Goal: Information Seeking & Learning: Learn about a topic

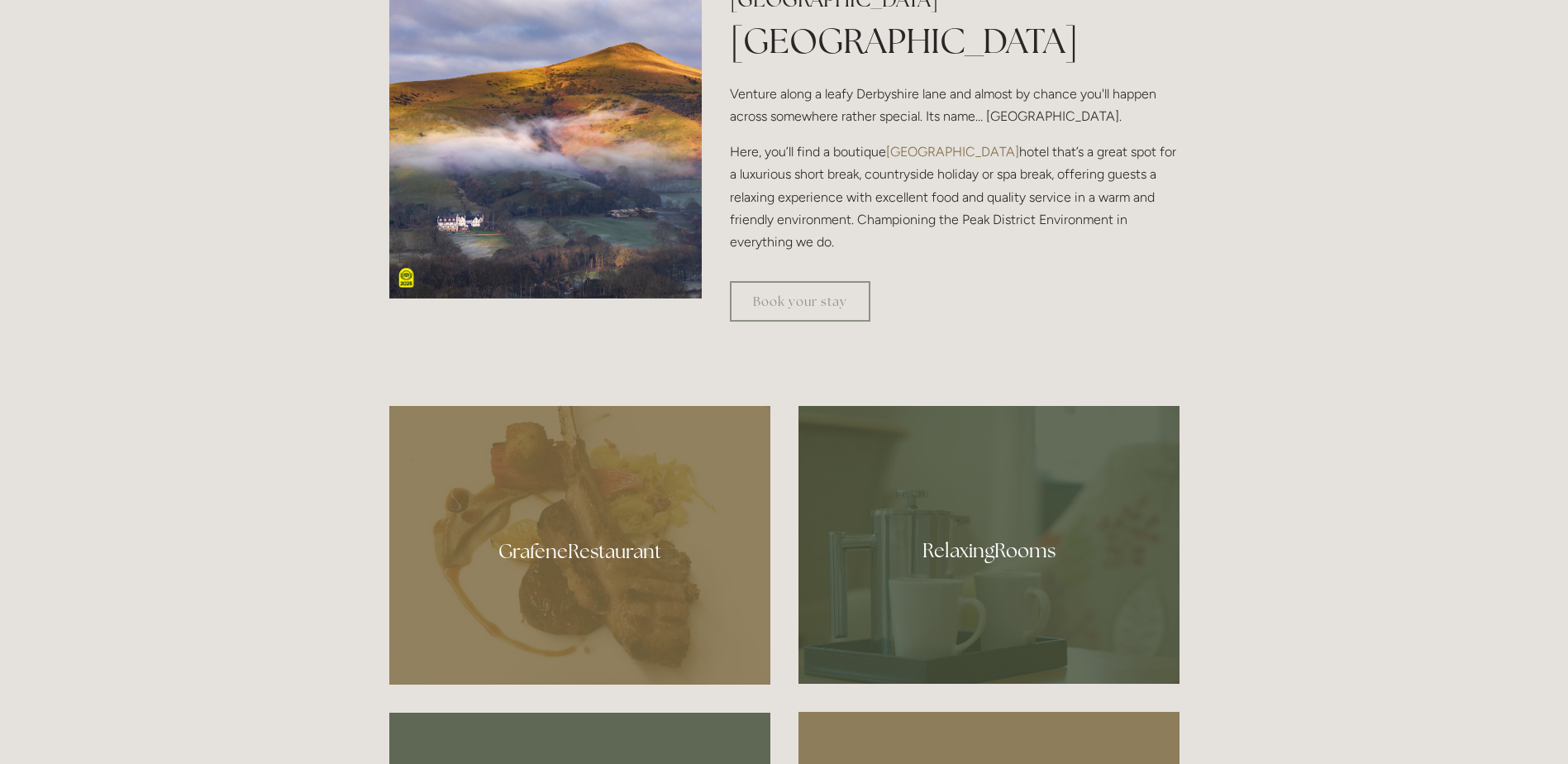
scroll to position [744, 0]
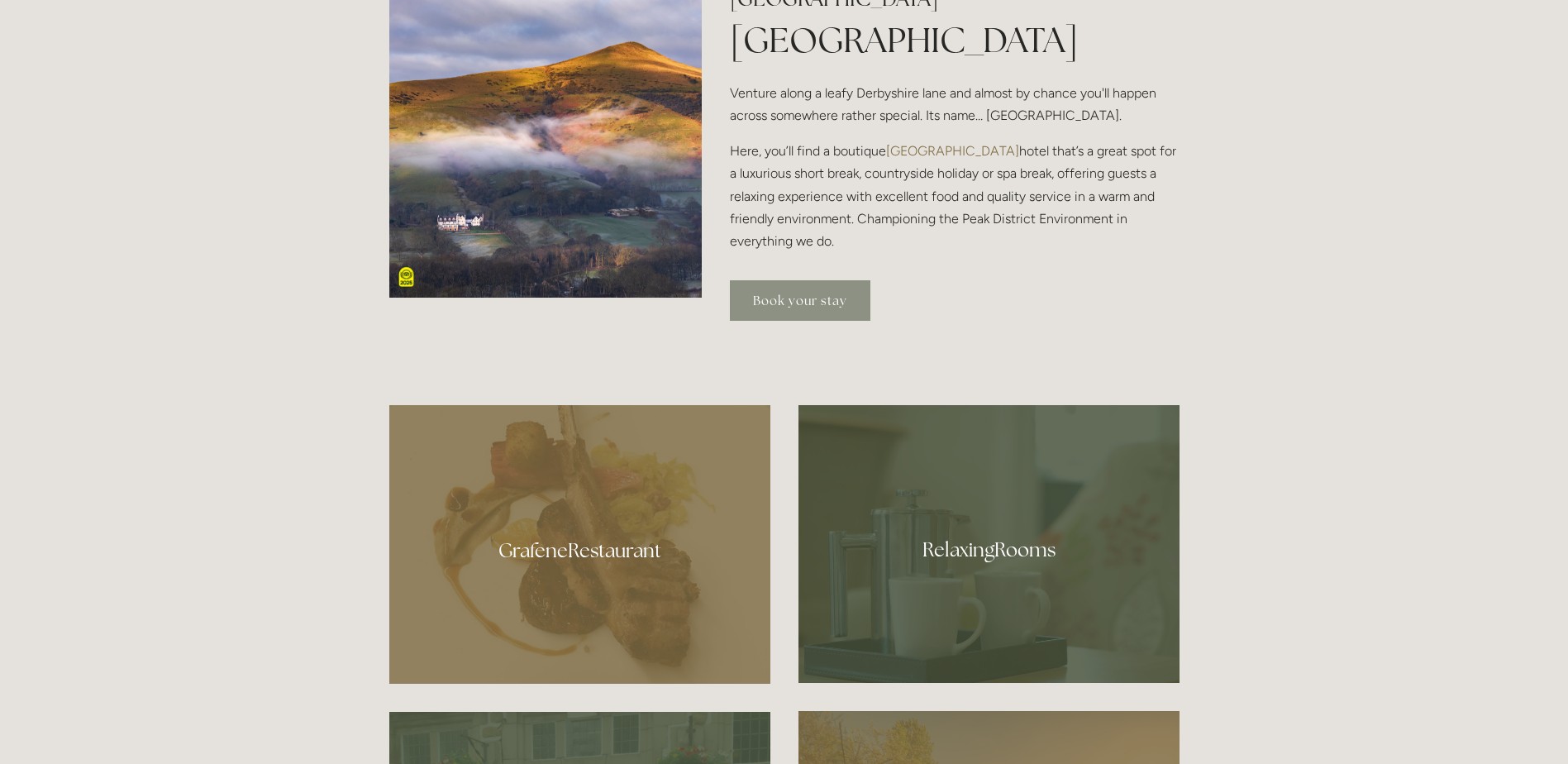
click at [781, 300] on link "Book your stay" at bounding box center [800, 301] width 141 height 40
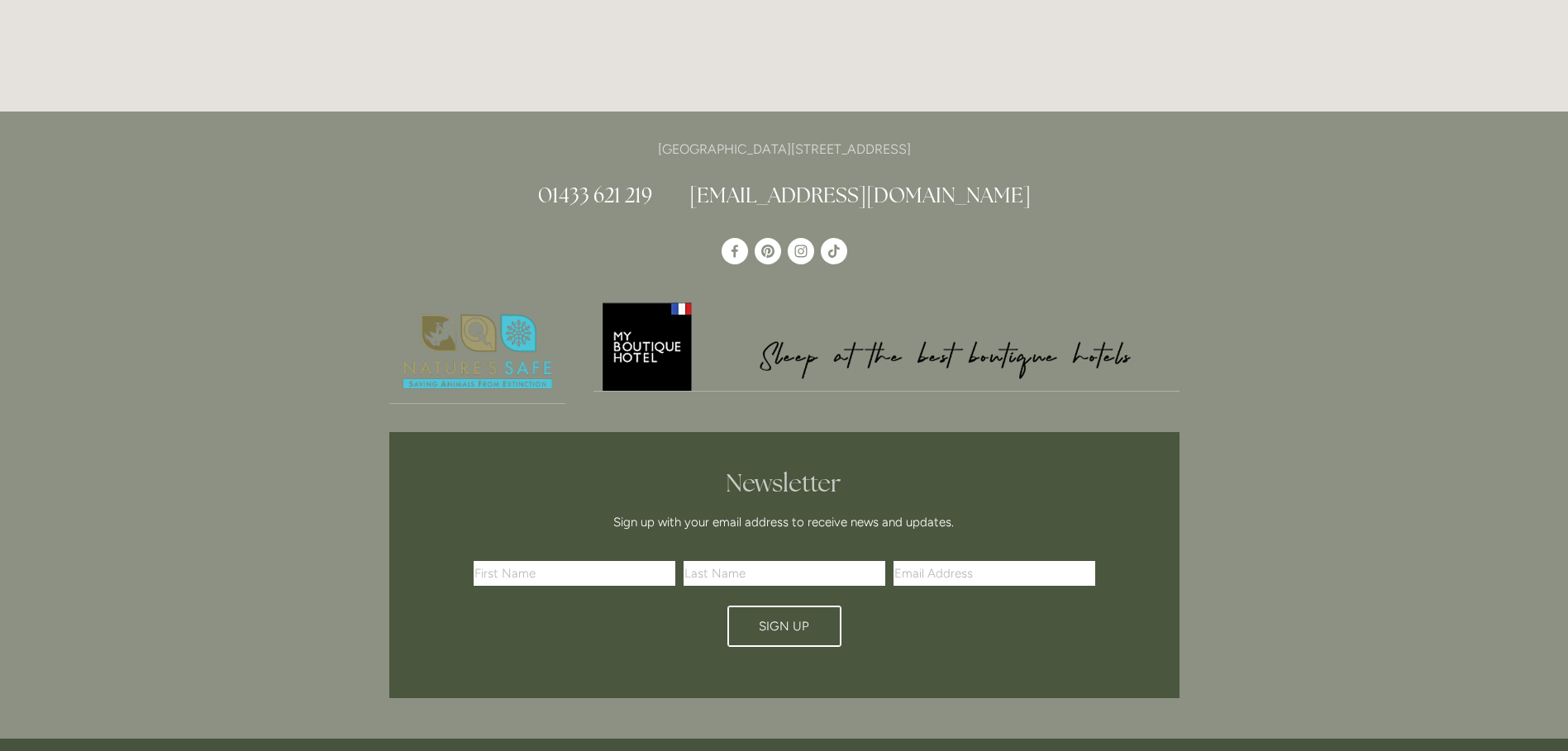
scroll to position [3577, 0]
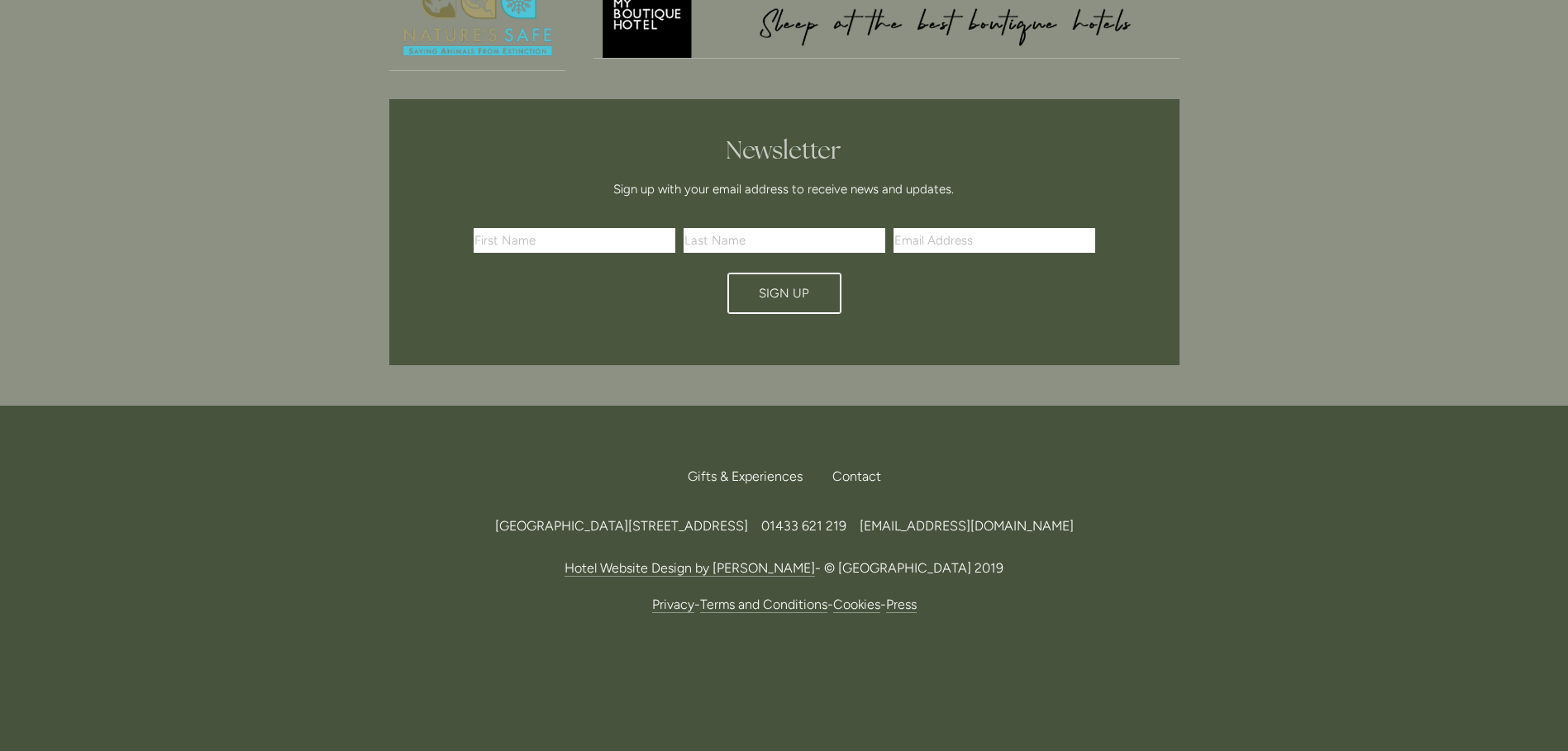
click at [751, 605] on link "Terms and Conditions" at bounding box center [763, 605] width 127 height 16
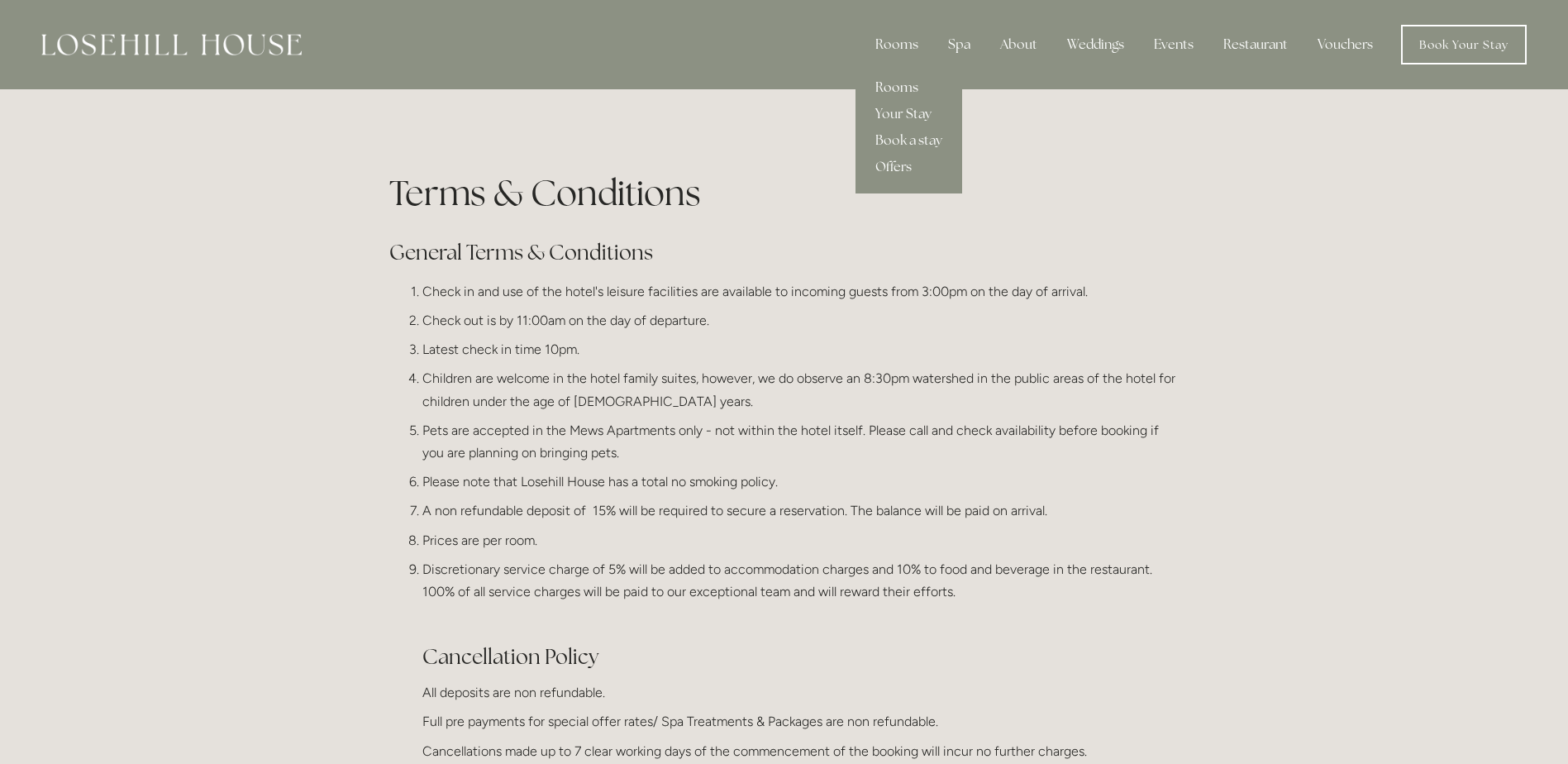
click at [887, 81] on link "Rooms" at bounding box center [908, 87] width 107 height 27
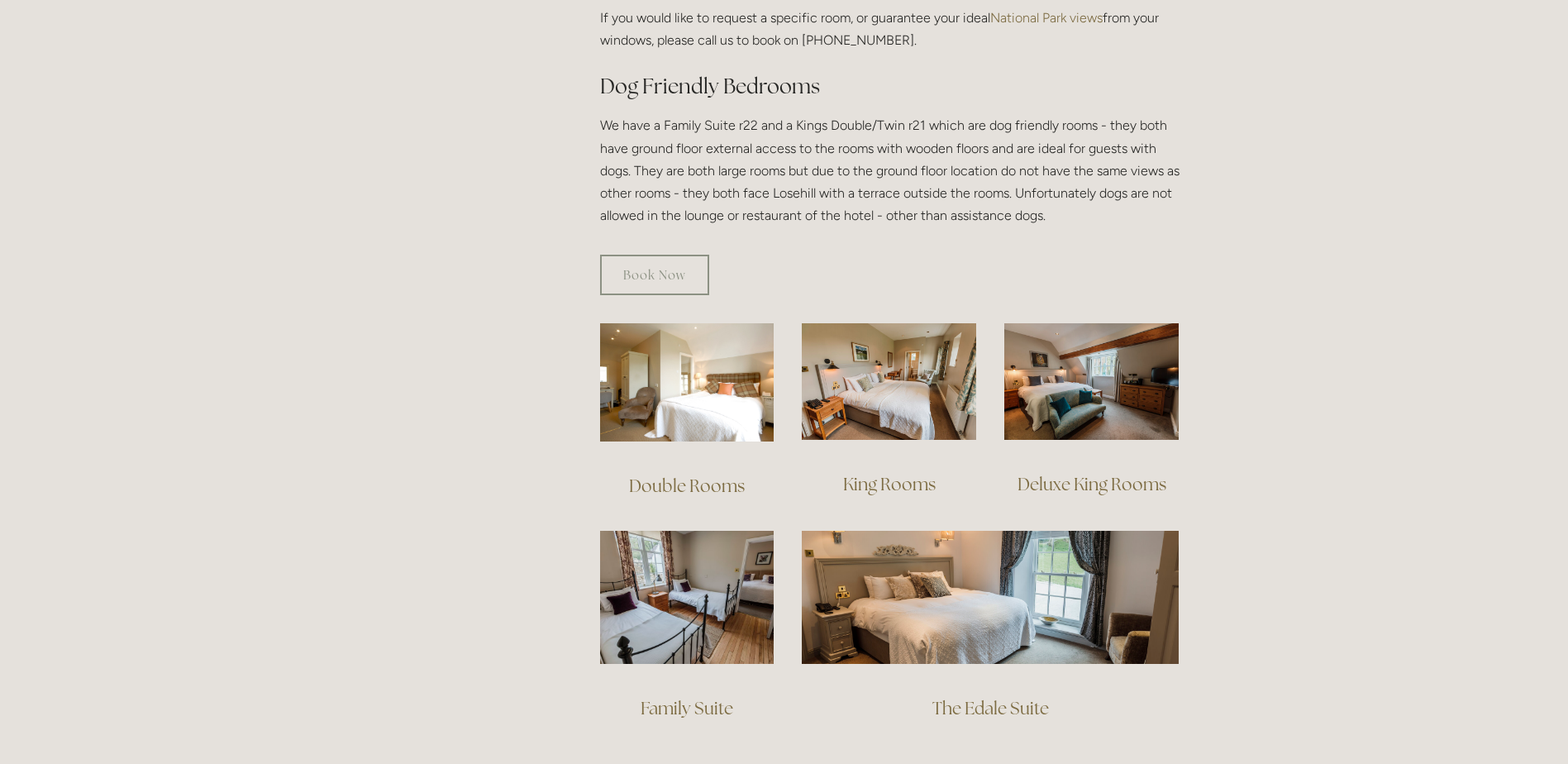
scroll to position [827, 0]
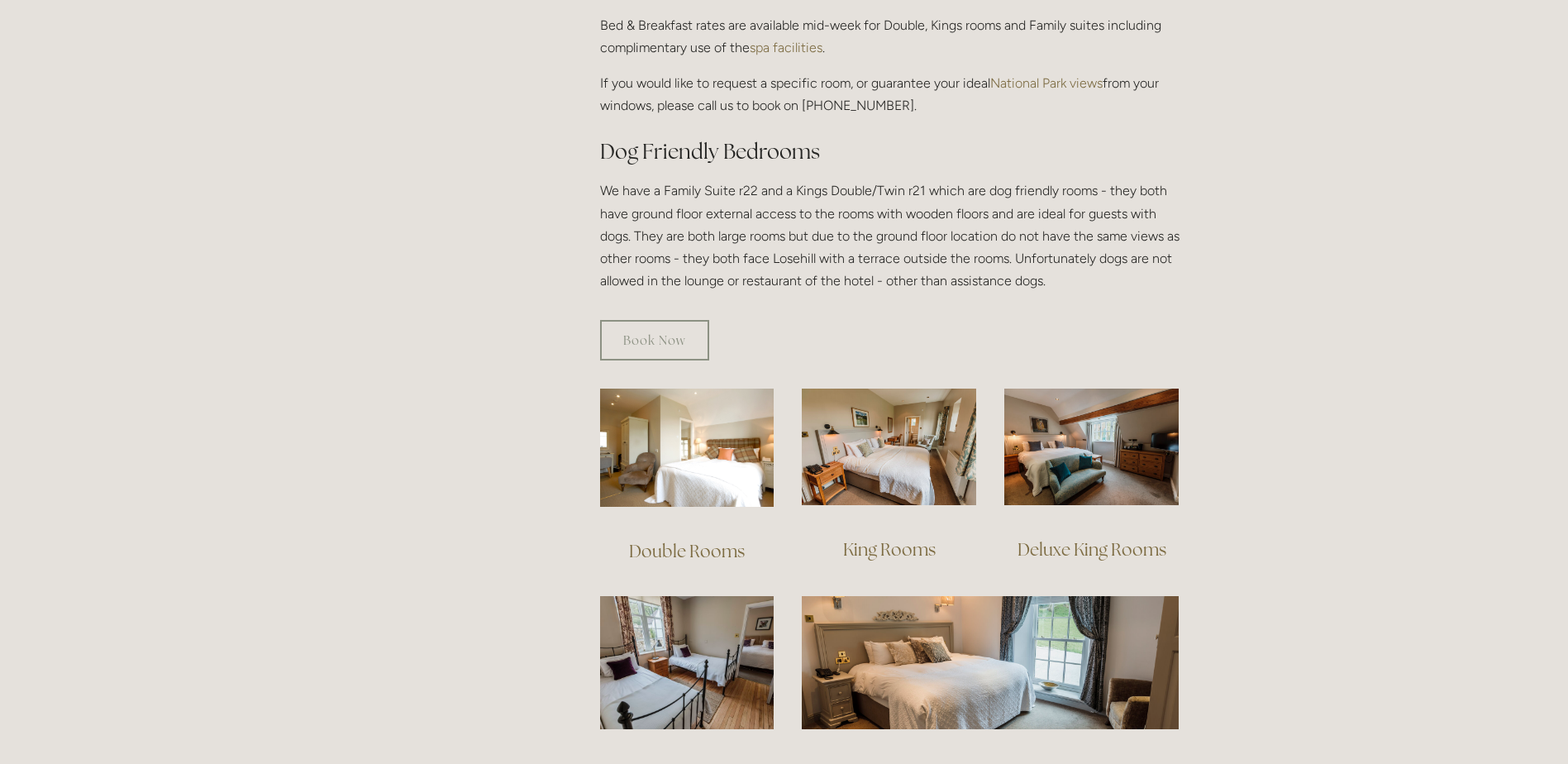
click at [676, 540] on link "Double Rooms" at bounding box center [686, 551] width 116 height 22
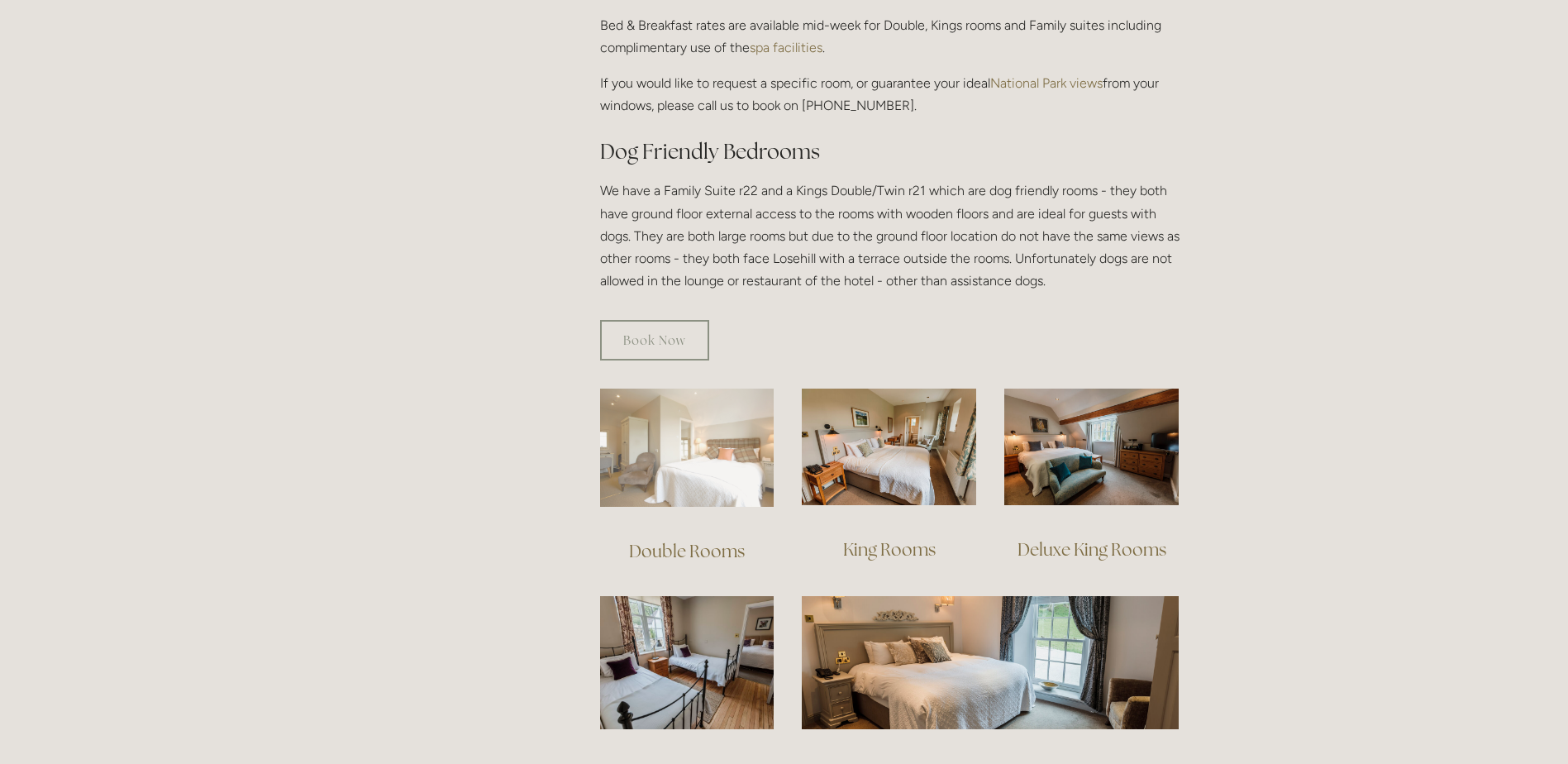
scroll to position [909, 0]
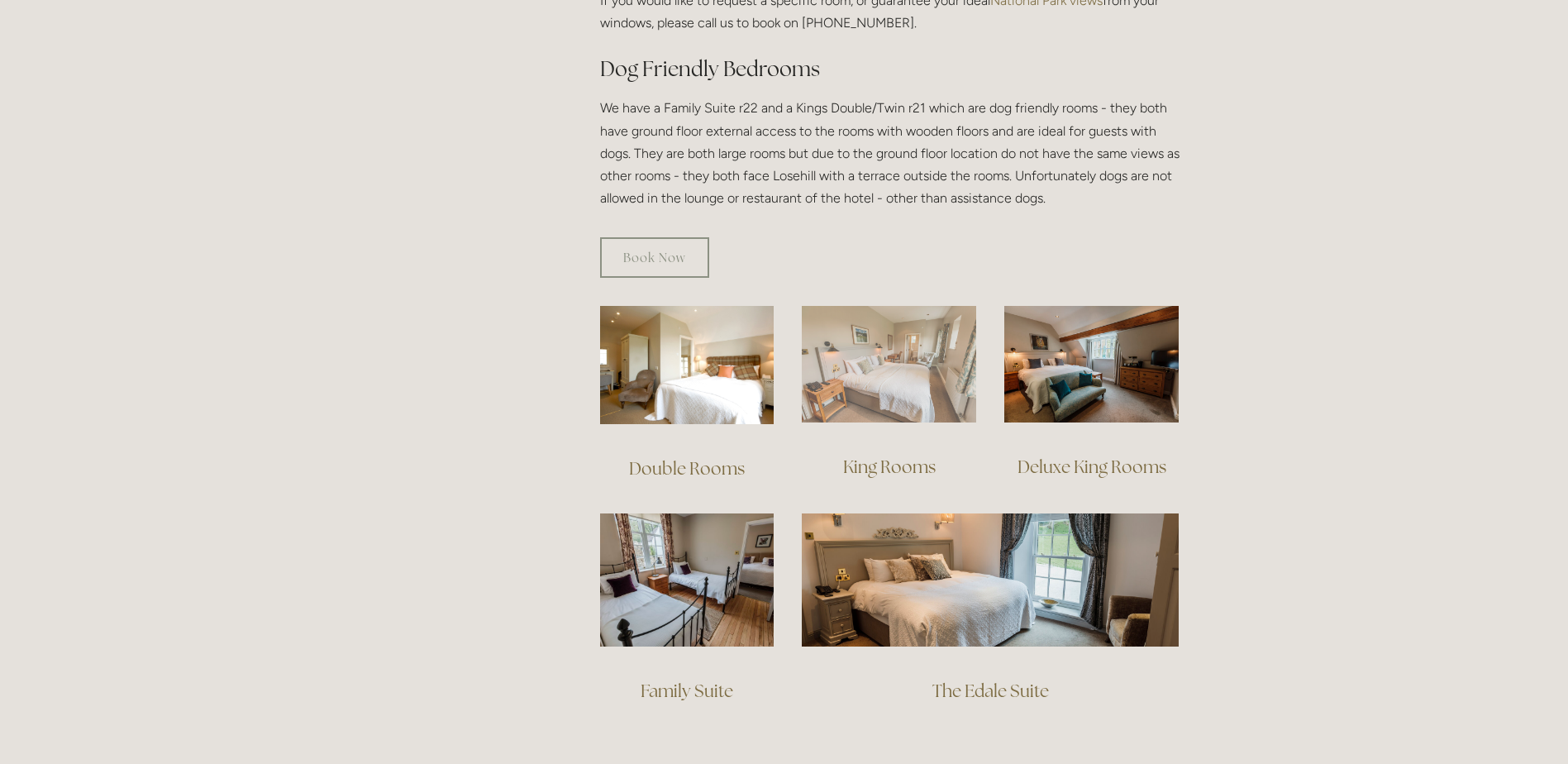
click at [828, 368] on img at bounding box center [888, 365] width 175 height 117
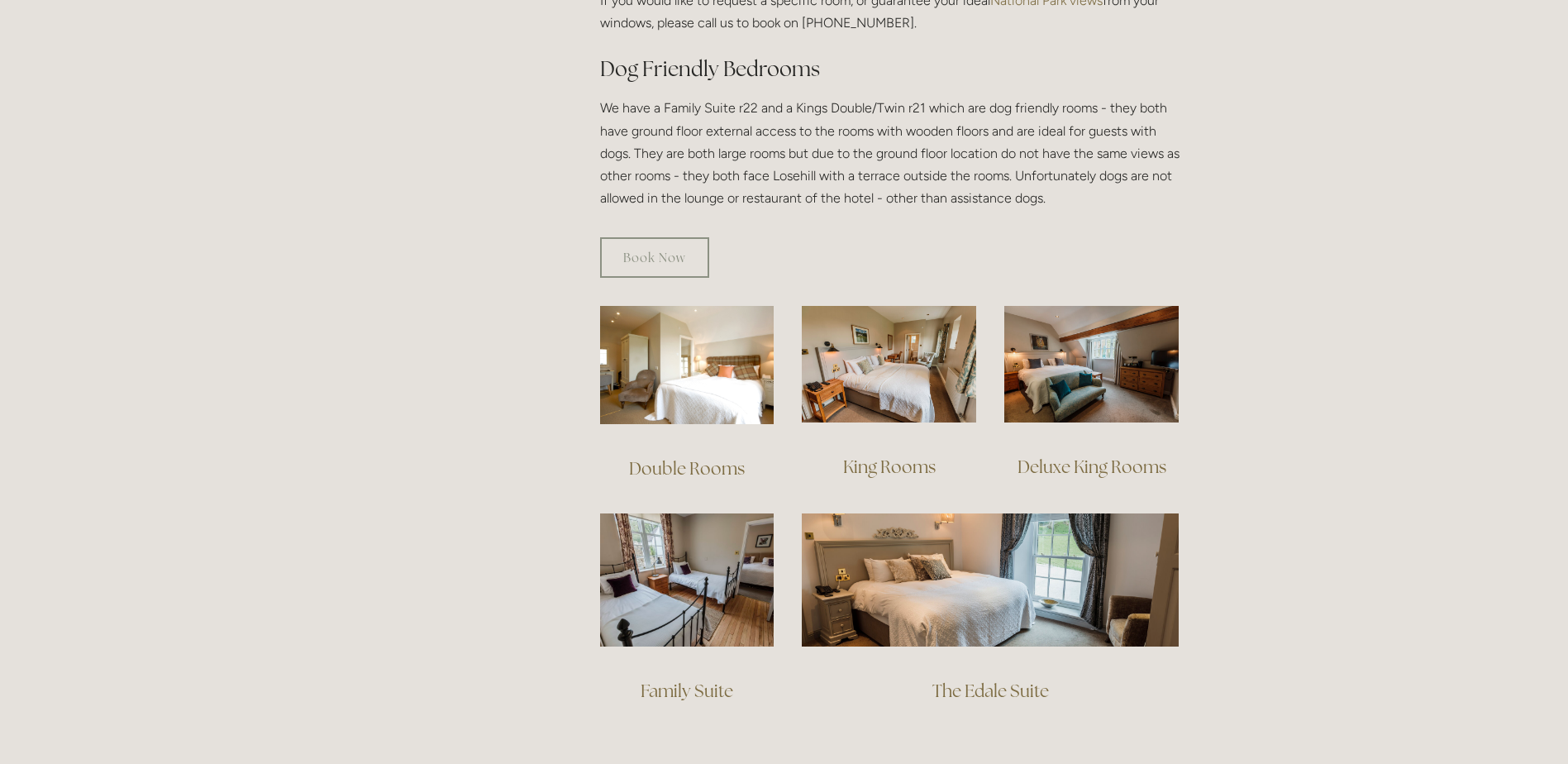
click at [666, 457] on link "Double Rooms" at bounding box center [686, 468] width 116 height 22
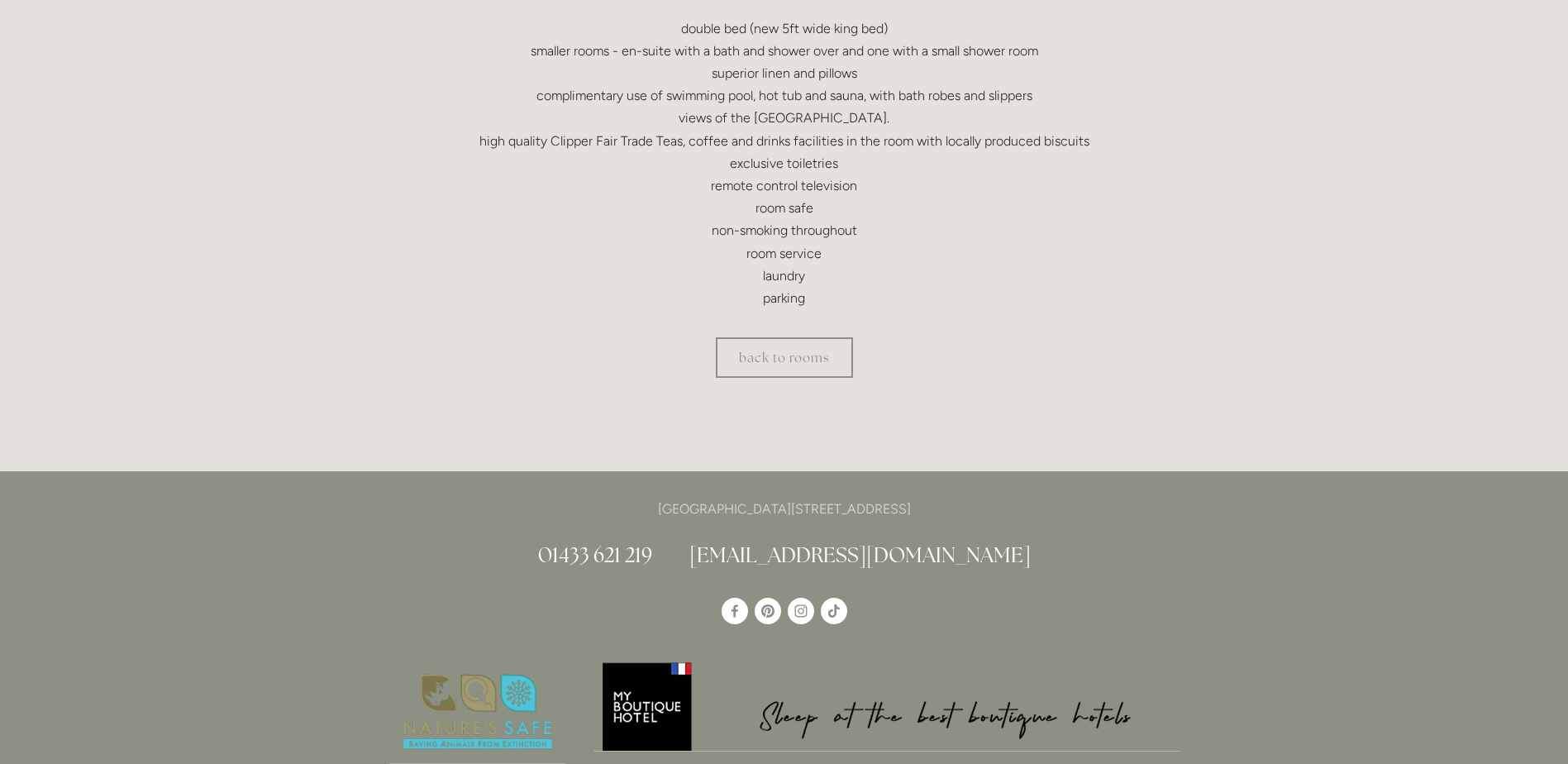
scroll to position [413, 0]
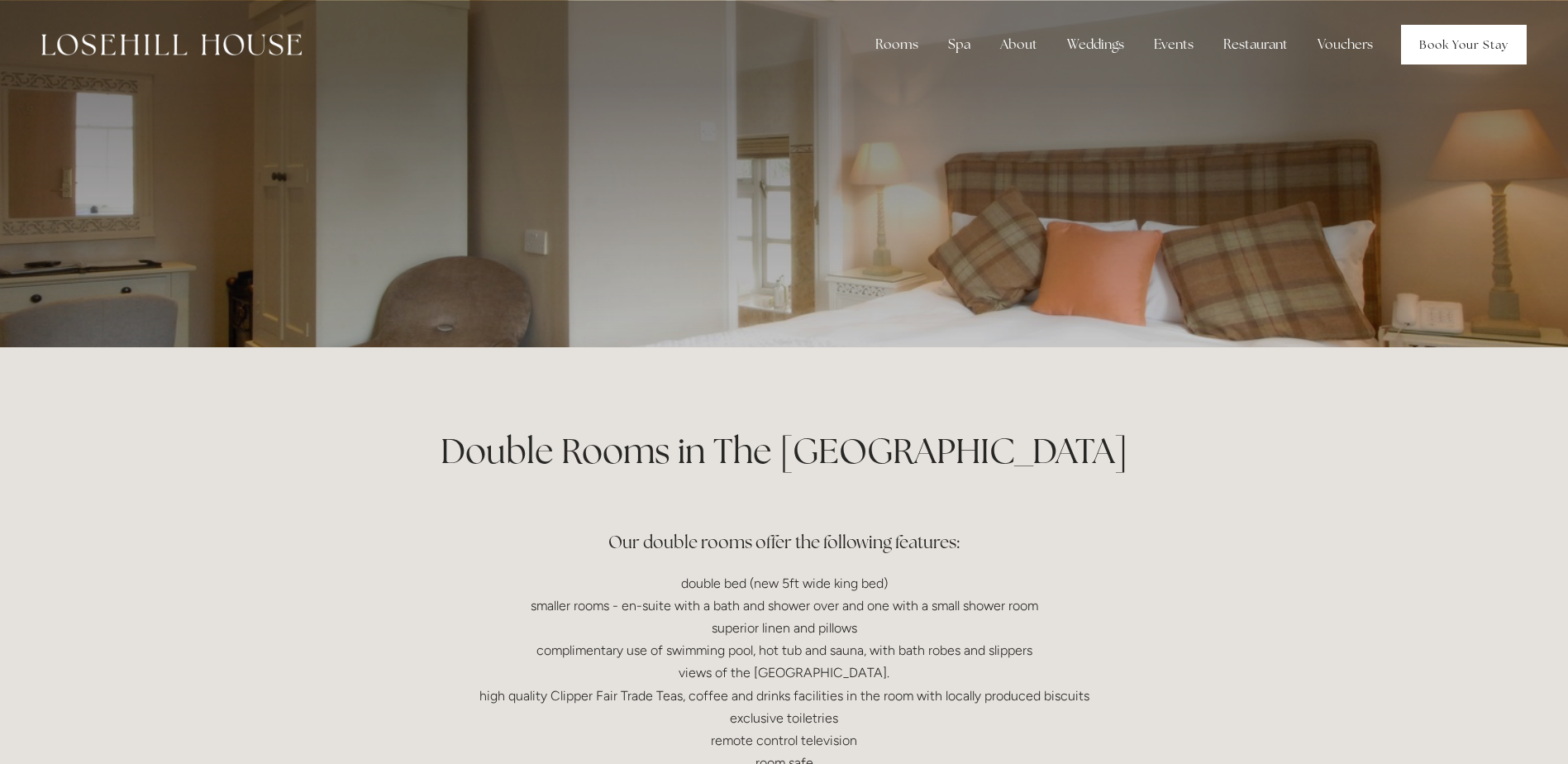
click at [1450, 53] on link "Book Your Stay" at bounding box center [1463, 44] width 125 height 39
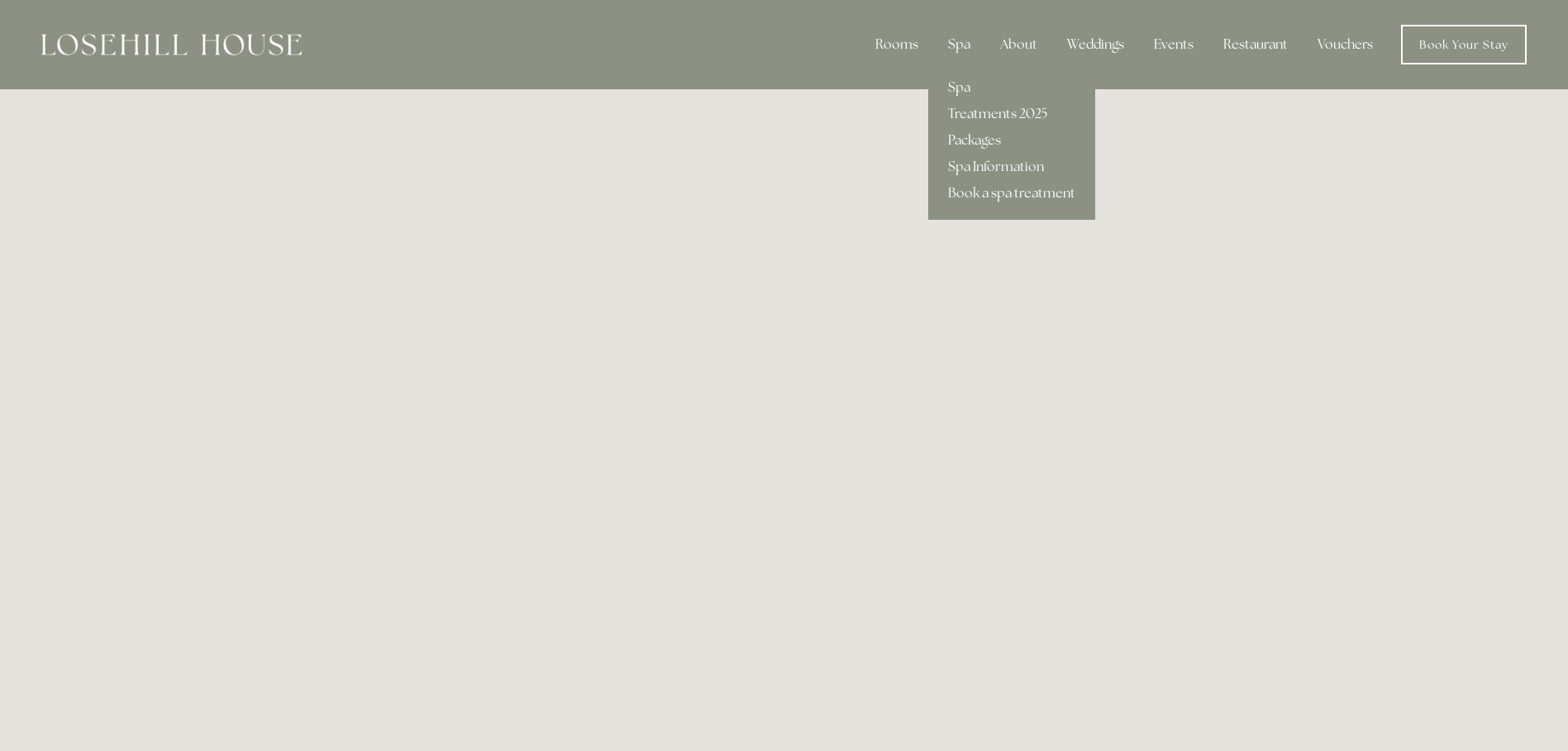
click at [964, 84] on link "Spa" at bounding box center [1012, 87] width 167 height 26
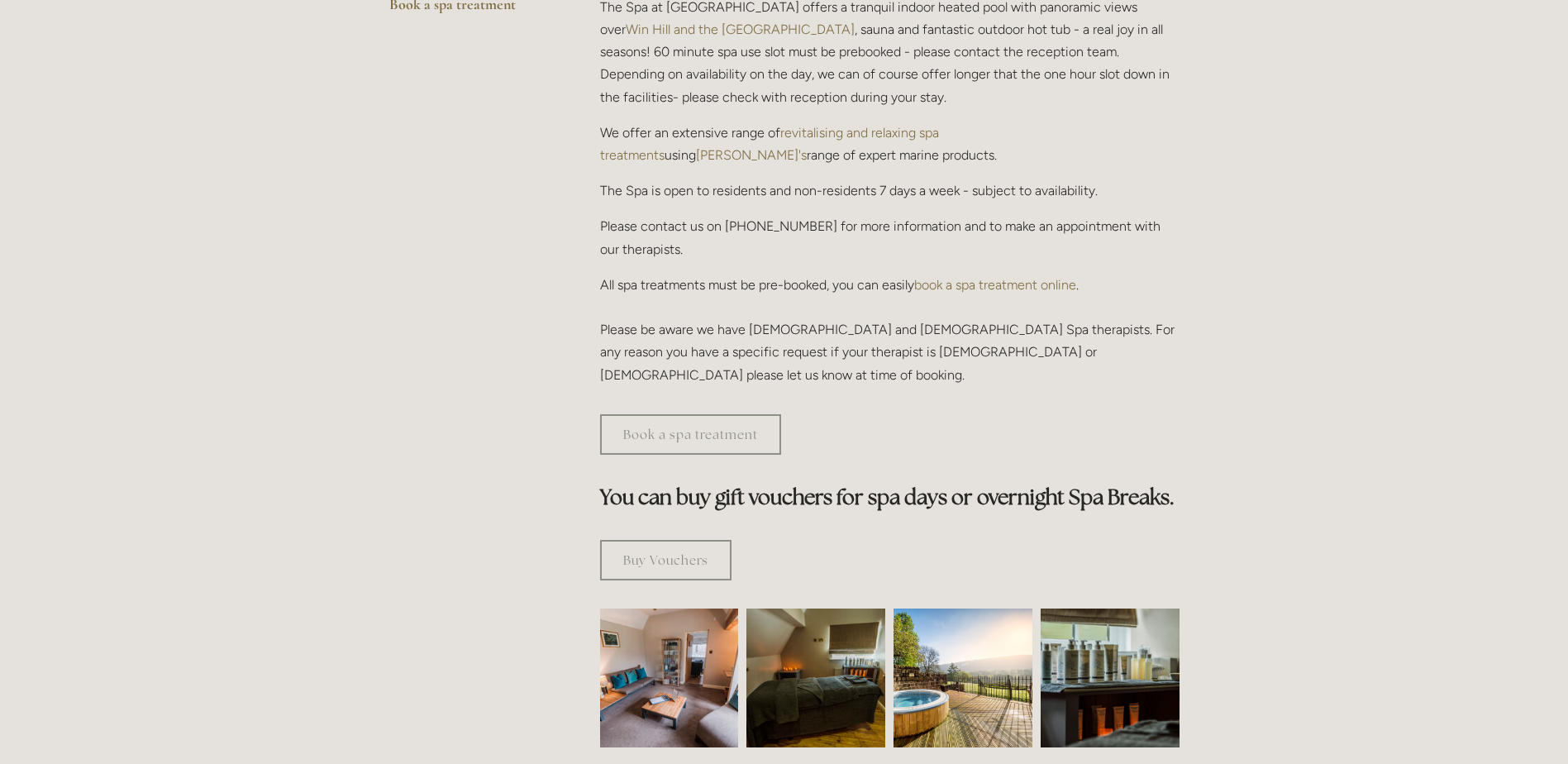
scroll to position [578, 0]
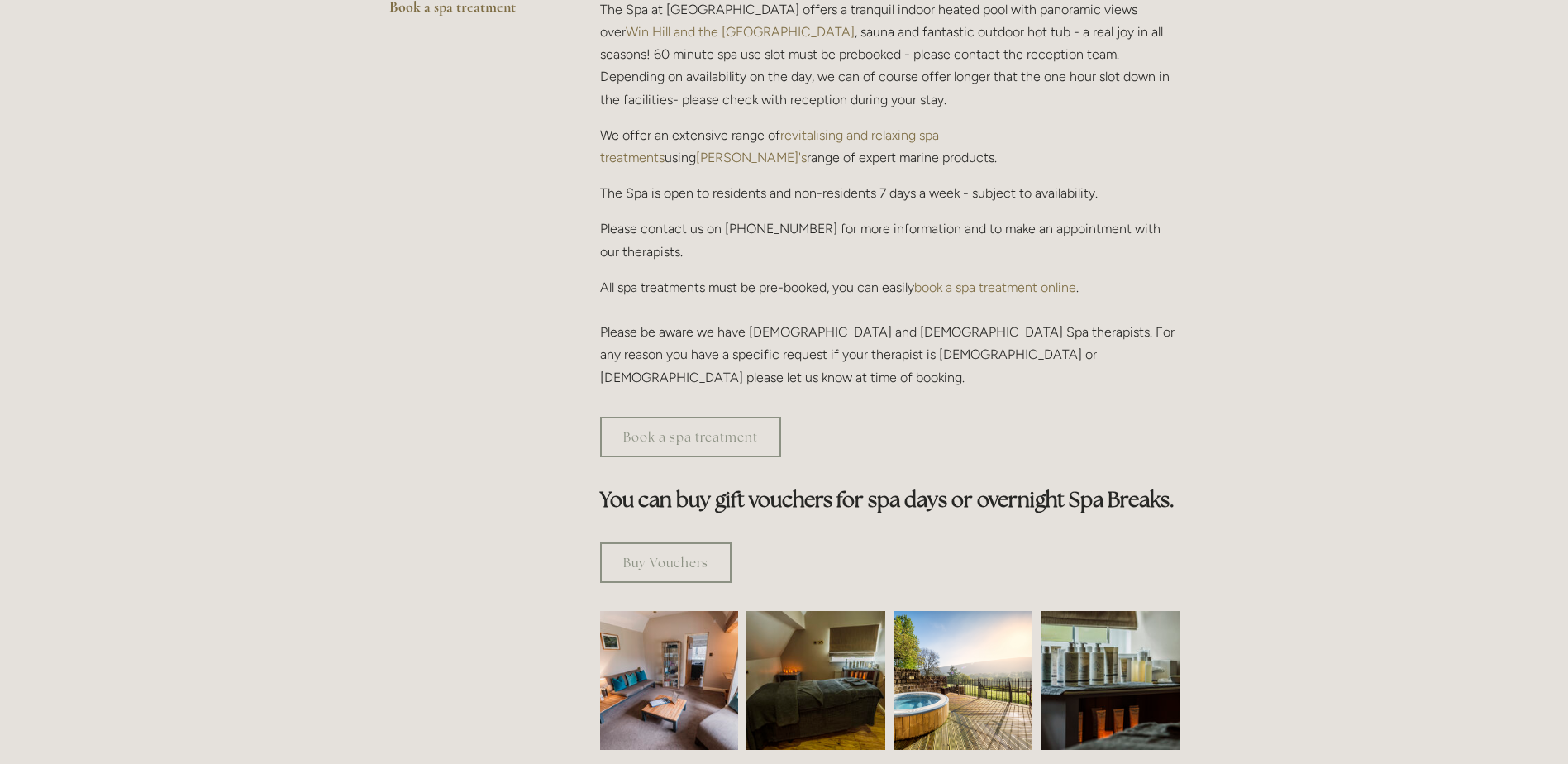
click at [934, 628] on img at bounding box center [963, 680] width 139 height 139
click at [810, 640] on img at bounding box center [816, 680] width 208 height 139
click at [705, 642] on img at bounding box center [670, 680] width 208 height 139
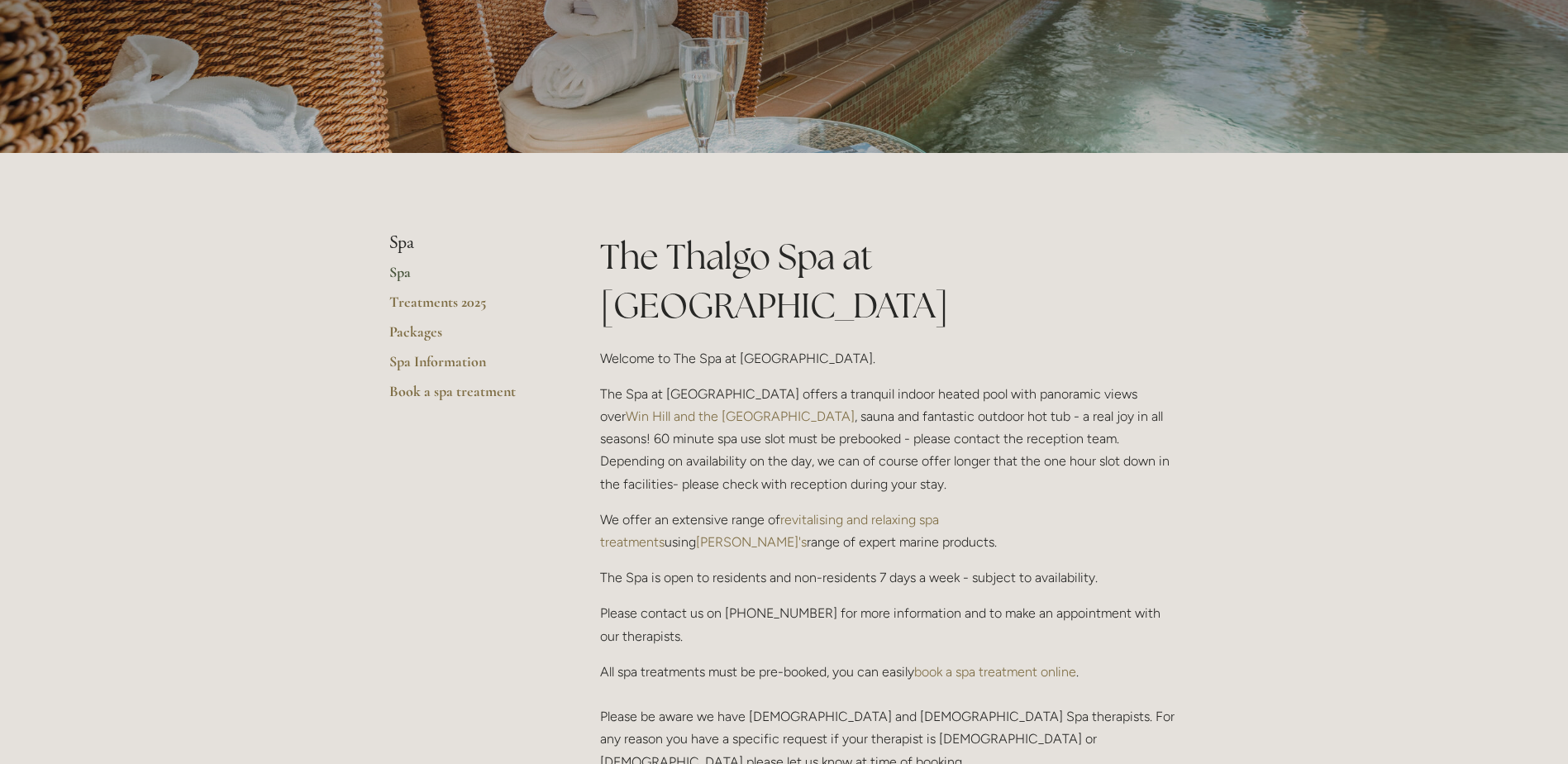
scroll to position [165, 0]
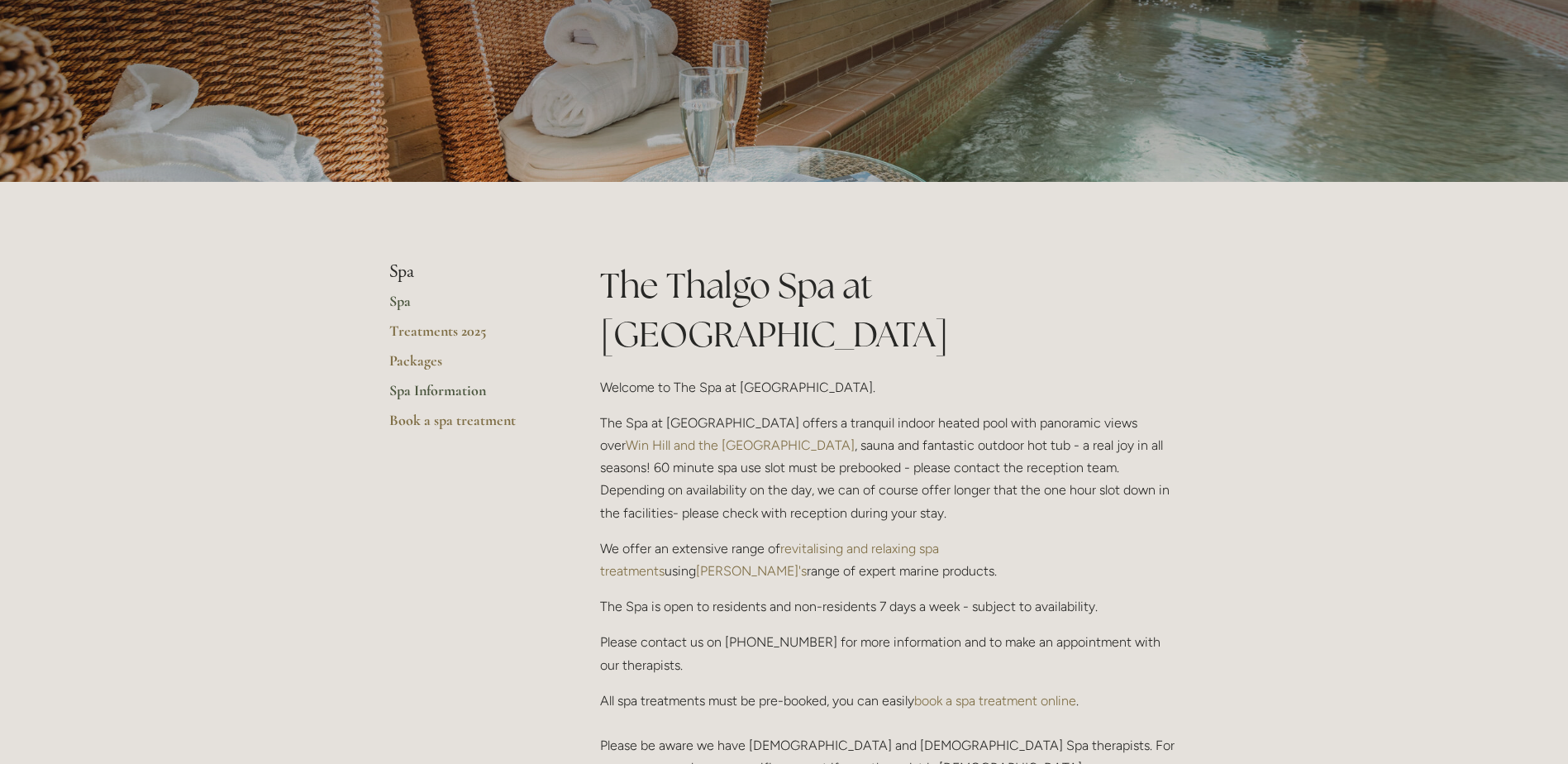
click at [407, 391] on link "Spa Information" at bounding box center [468, 396] width 158 height 30
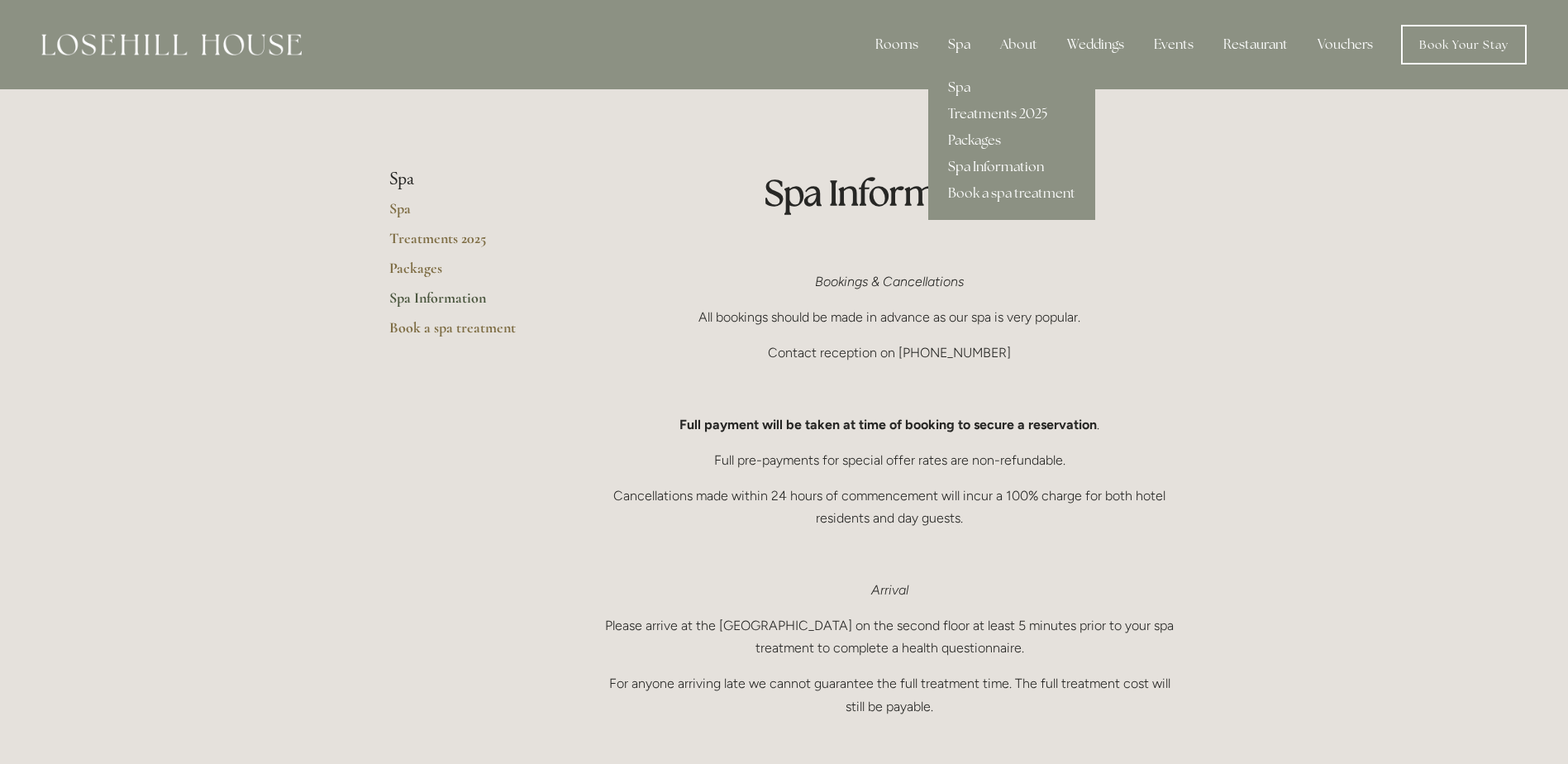
click at [959, 87] on link "Spa" at bounding box center [1012, 87] width 167 height 27
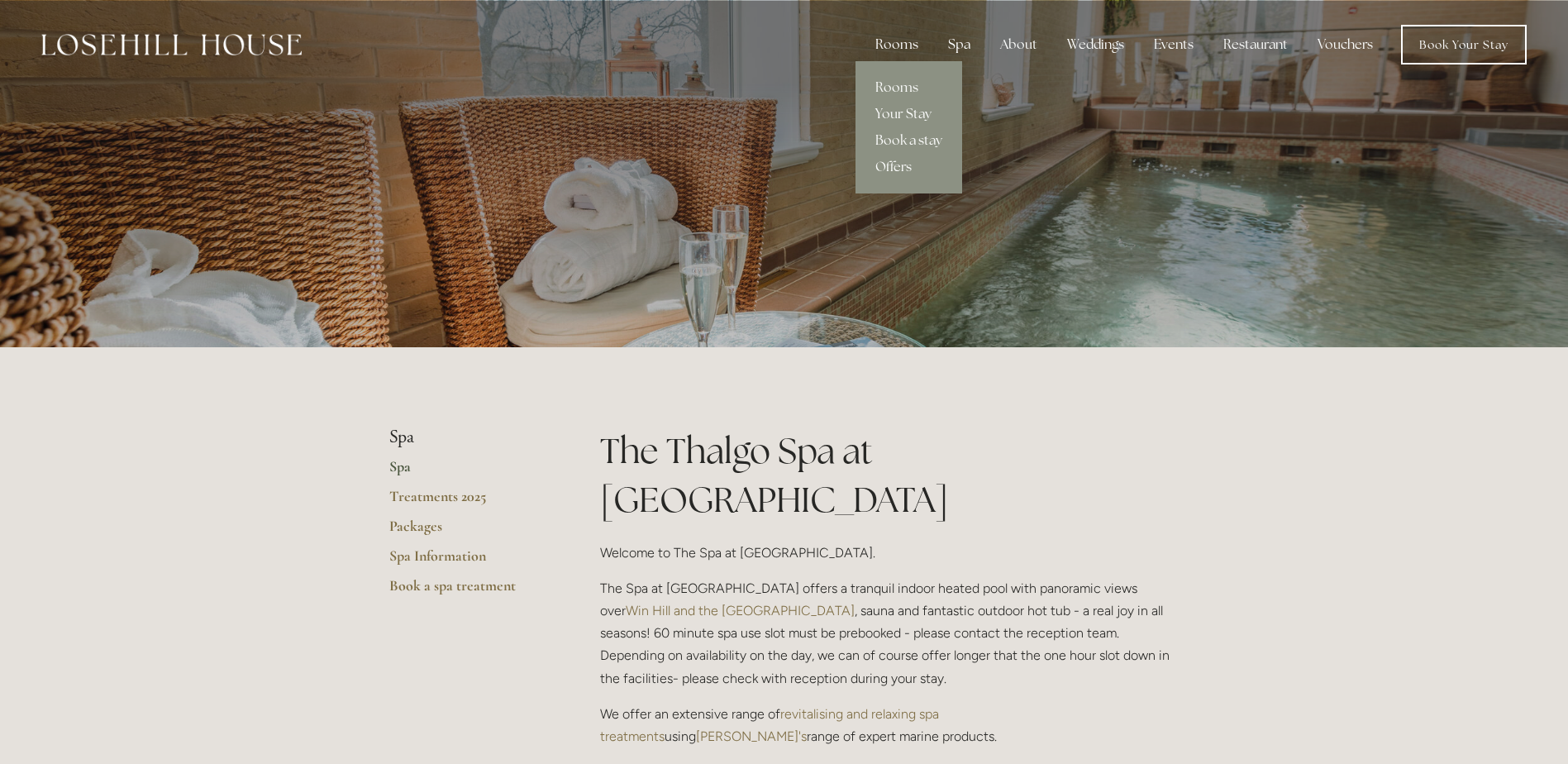
click at [898, 39] on div "Rooms" at bounding box center [896, 45] width 69 height 33
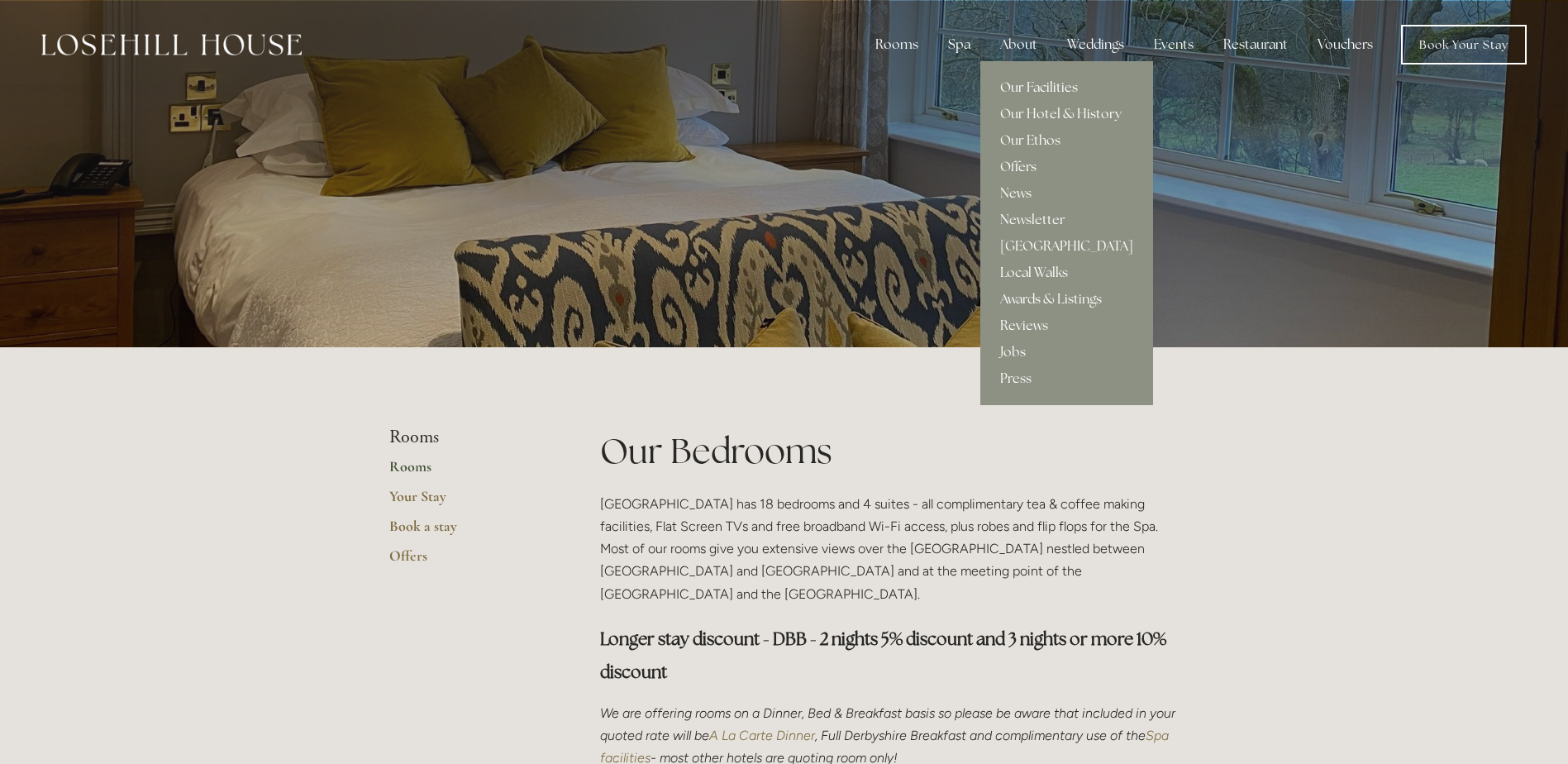
click at [1024, 90] on link "Our Facilities" at bounding box center [1066, 87] width 173 height 27
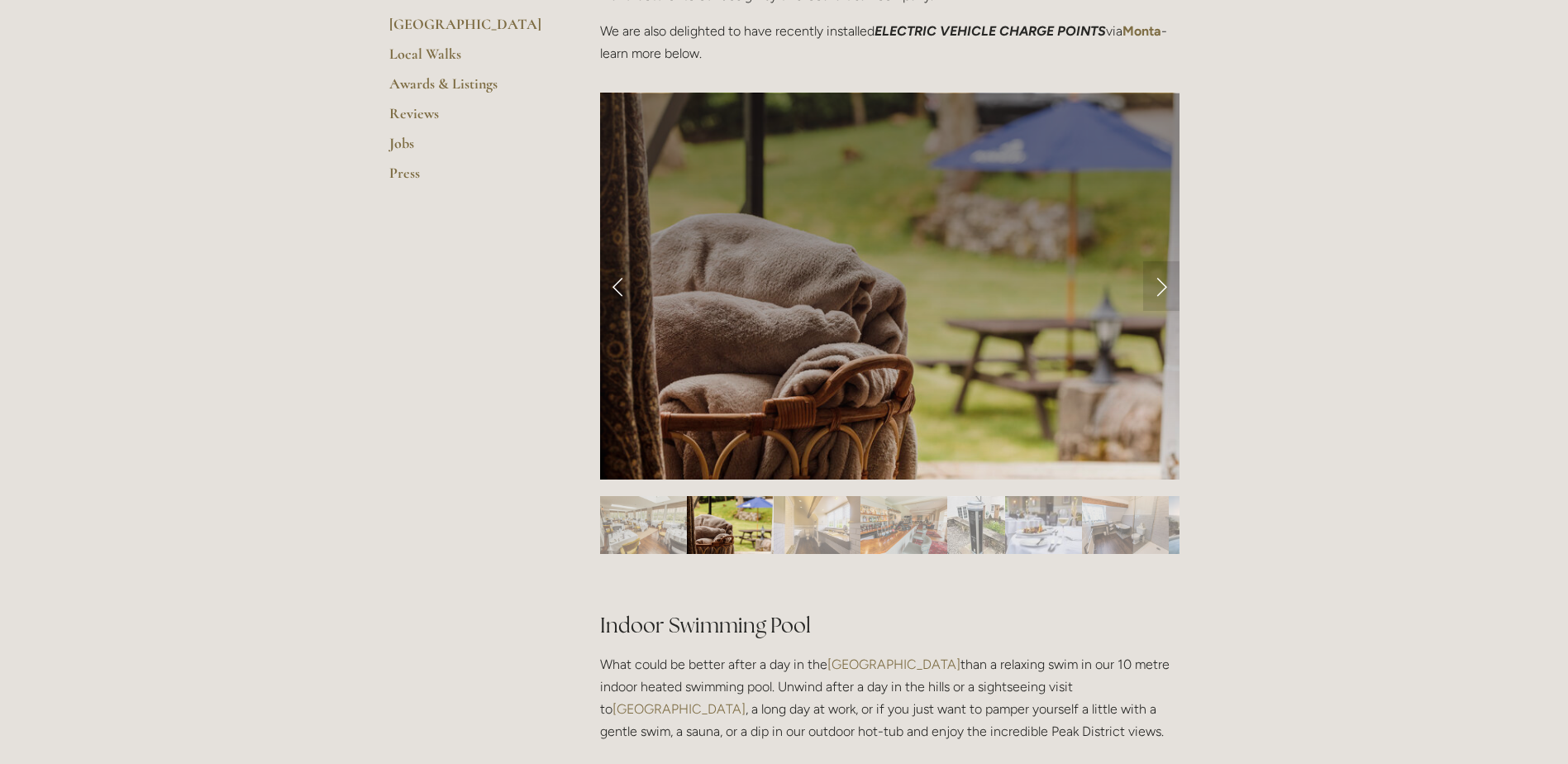
scroll to position [662, 0]
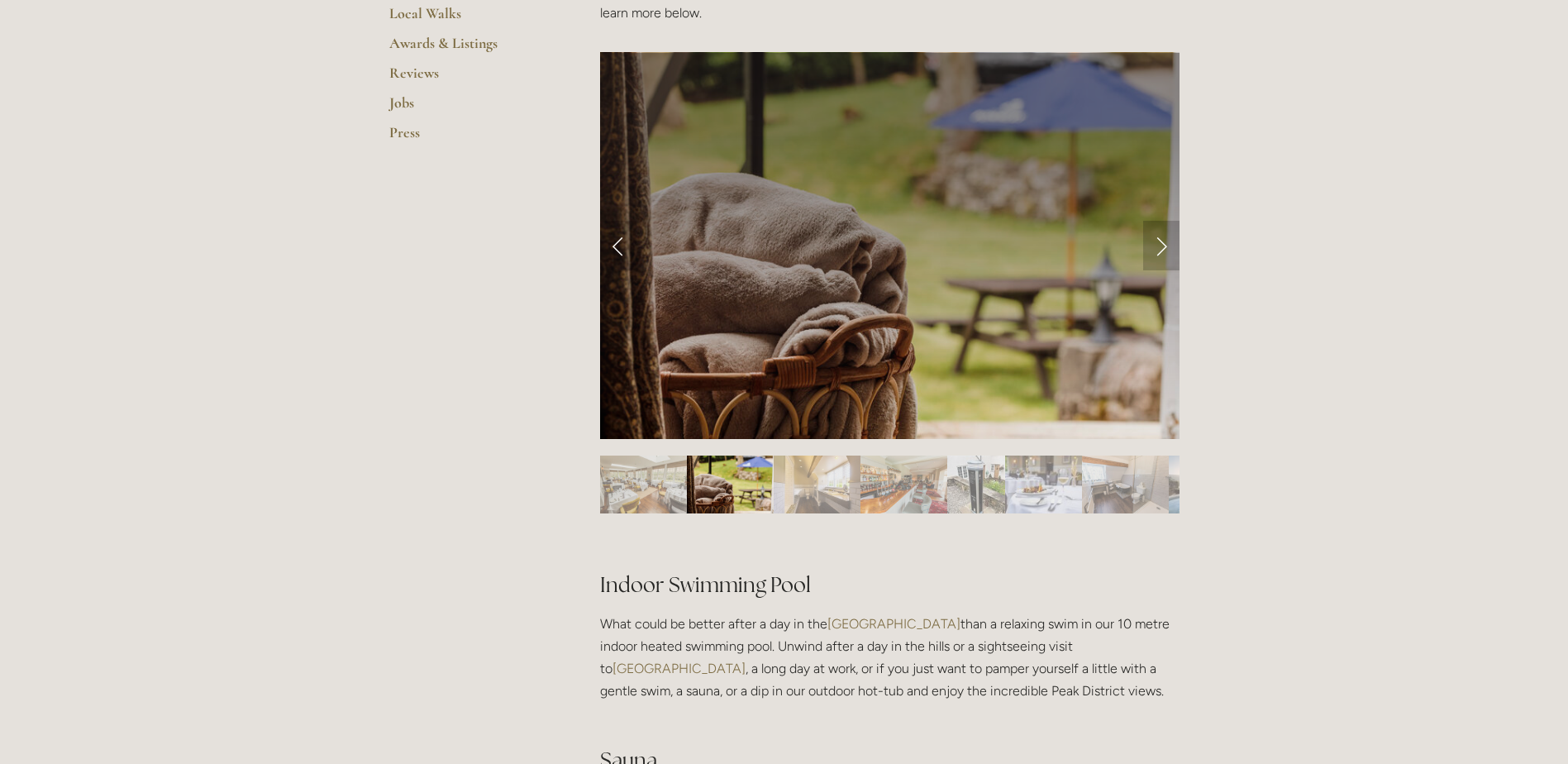
click at [1152, 247] on link "Next Slide" at bounding box center [1161, 246] width 37 height 49
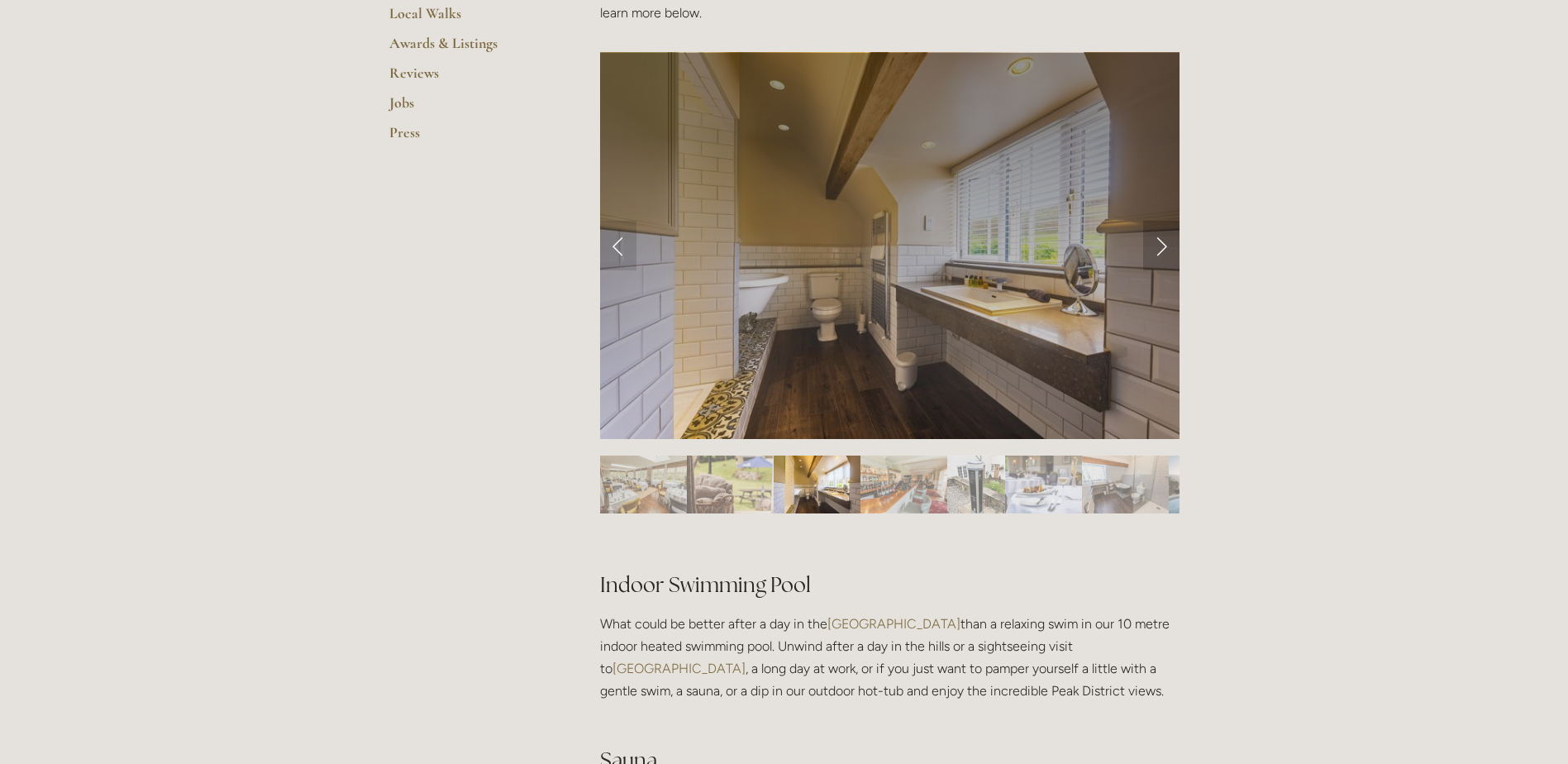
click at [1153, 247] on link "Next Slide" at bounding box center [1161, 246] width 37 height 49
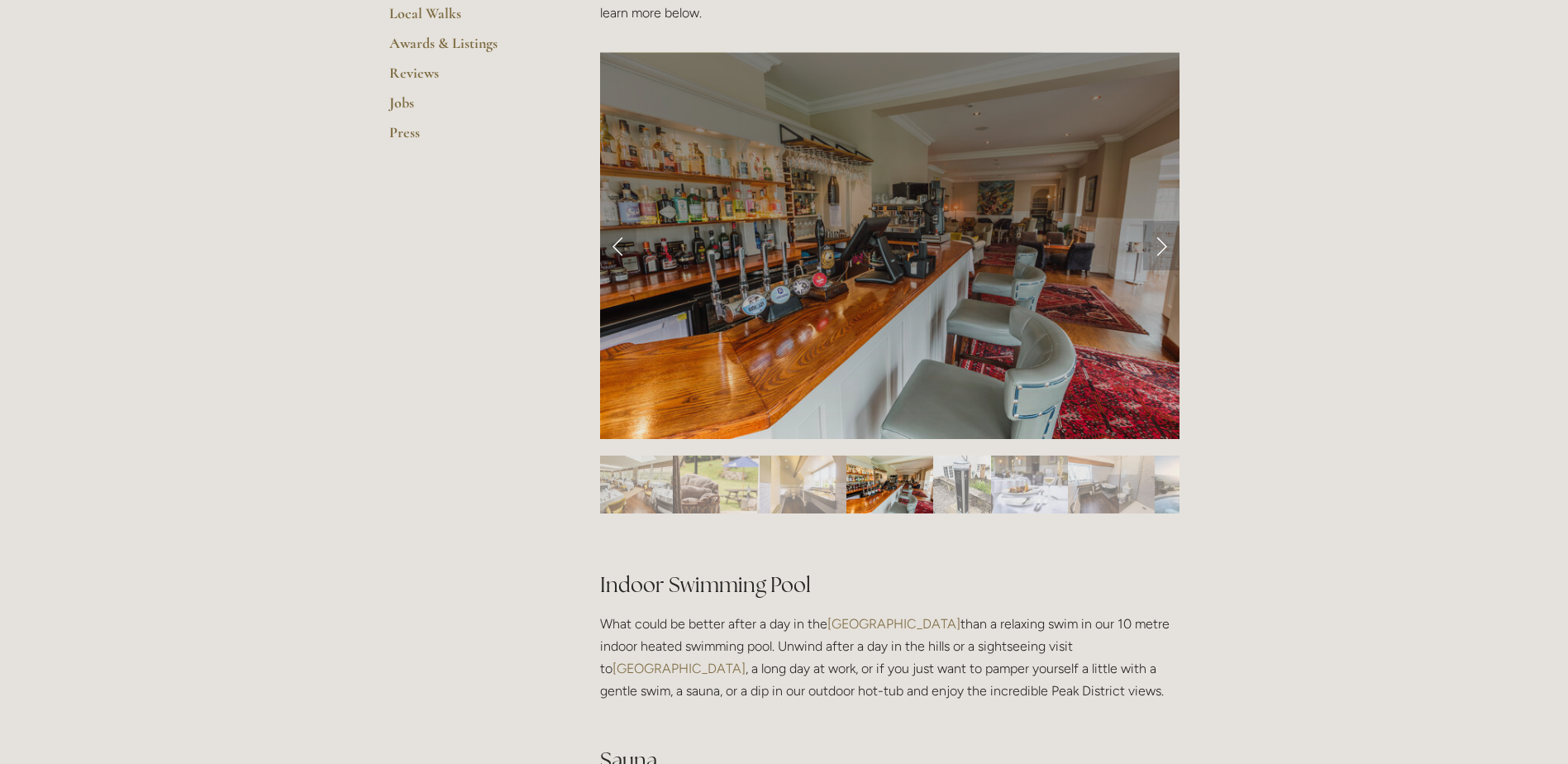
click at [1153, 247] on link "Next Slide" at bounding box center [1161, 246] width 37 height 49
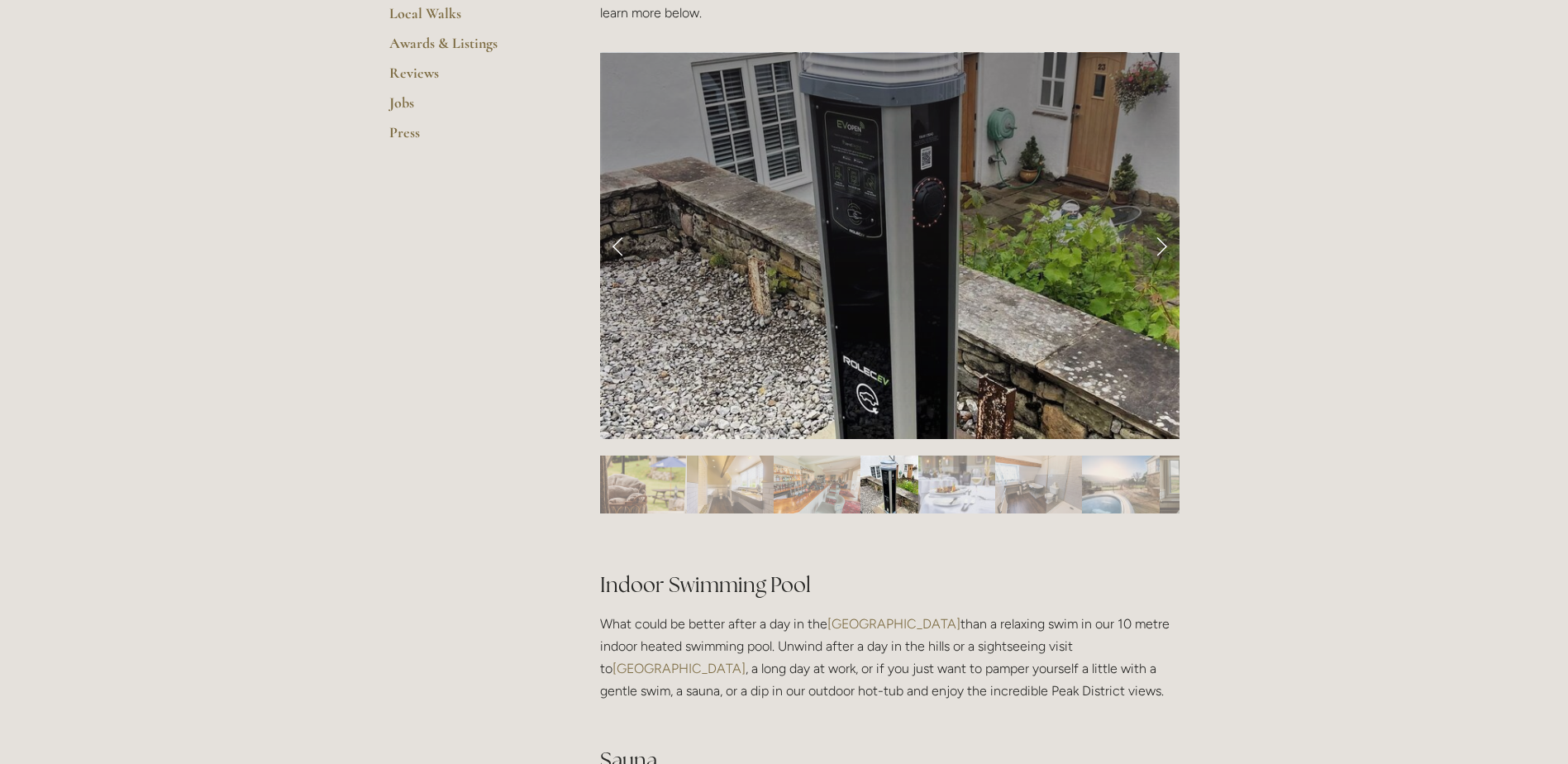
click at [1153, 247] on link "Next Slide" at bounding box center [1161, 246] width 37 height 49
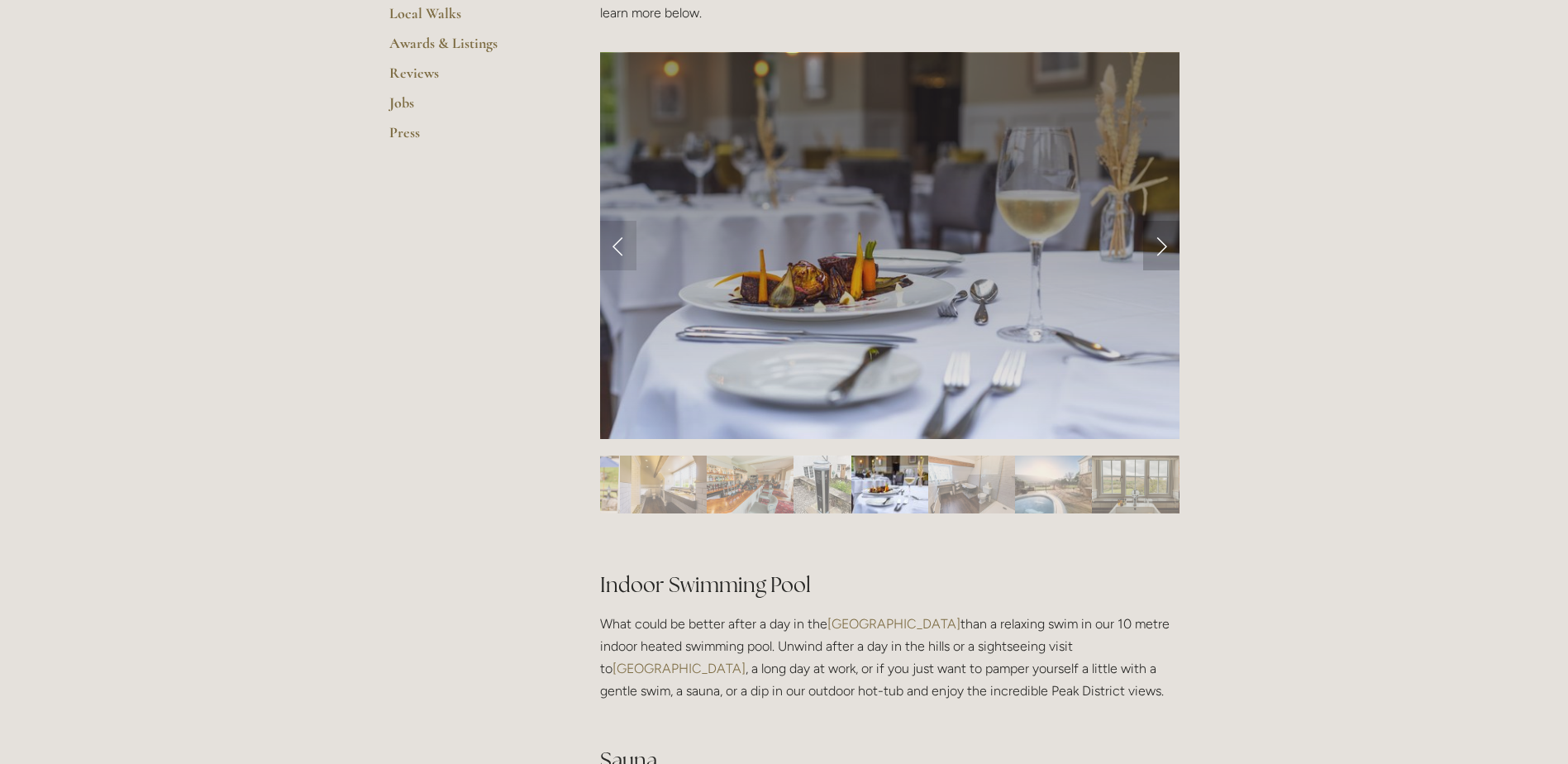
click at [1153, 247] on link "Next Slide" at bounding box center [1161, 246] width 37 height 49
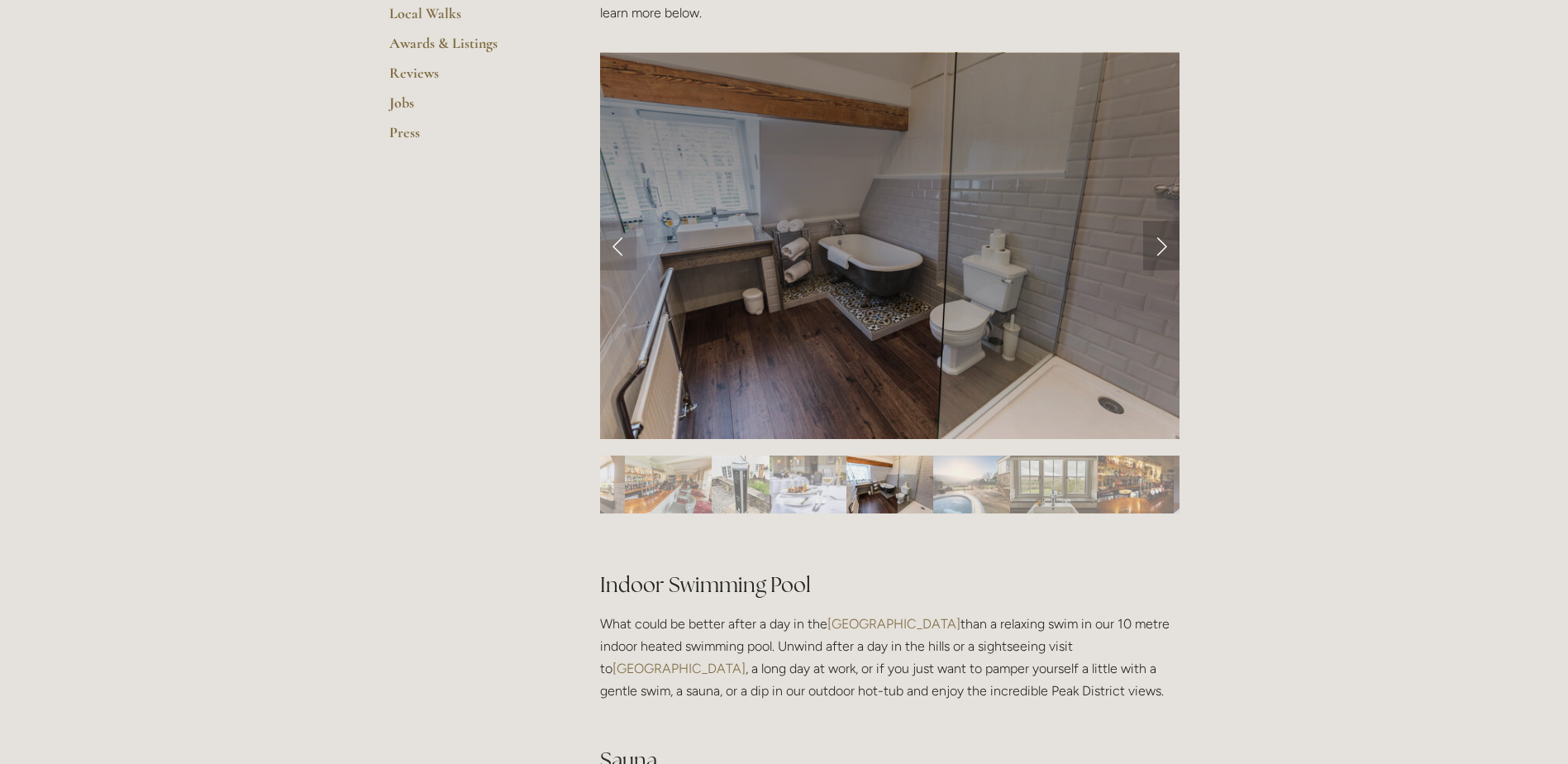
click at [1153, 247] on link "Next Slide" at bounding box center [1161, 246] width 37 height 49
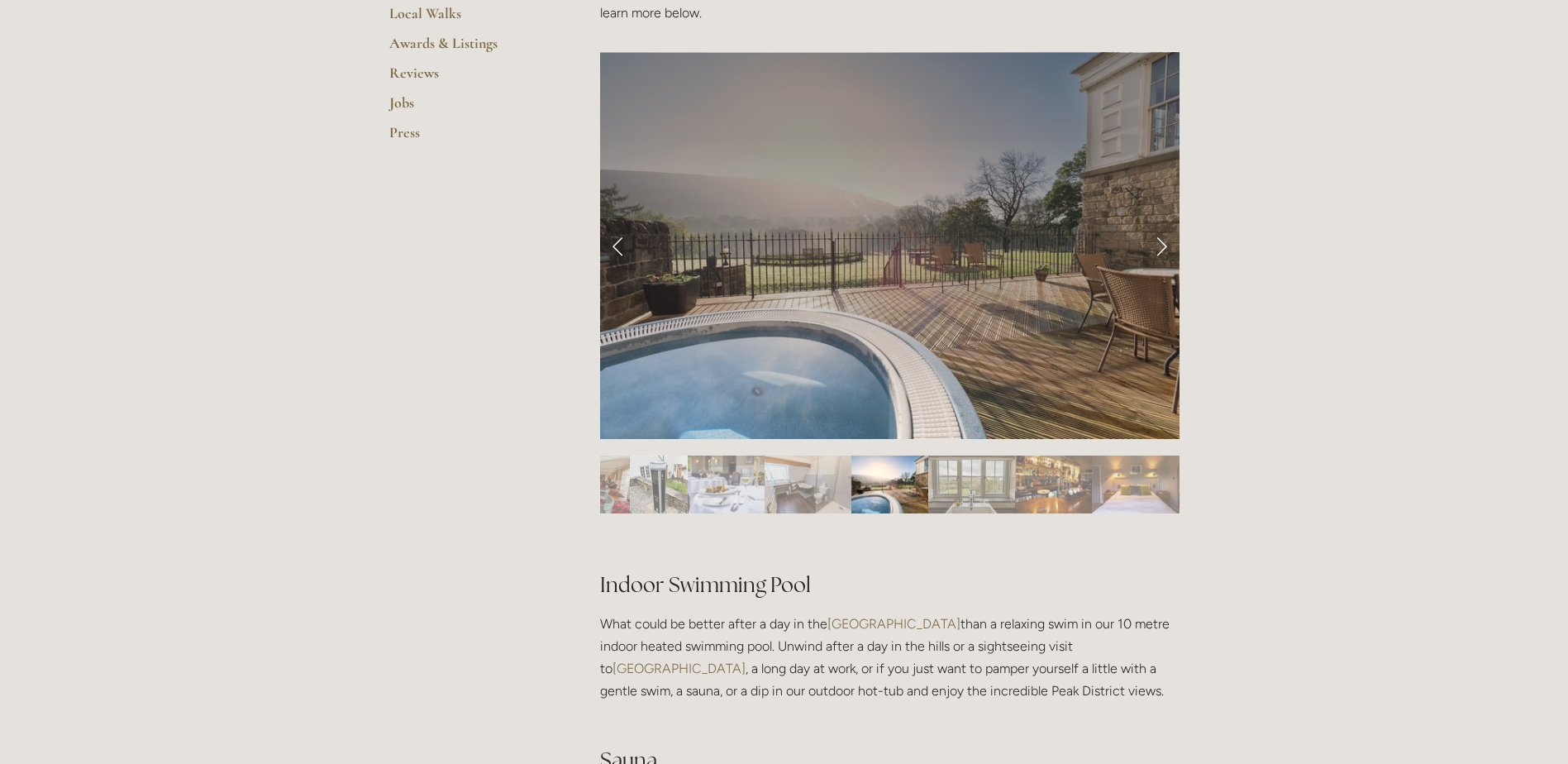
click at [1153, 247] on link "Next Slide" at bounding box center [1161, 246] width 37 height 49
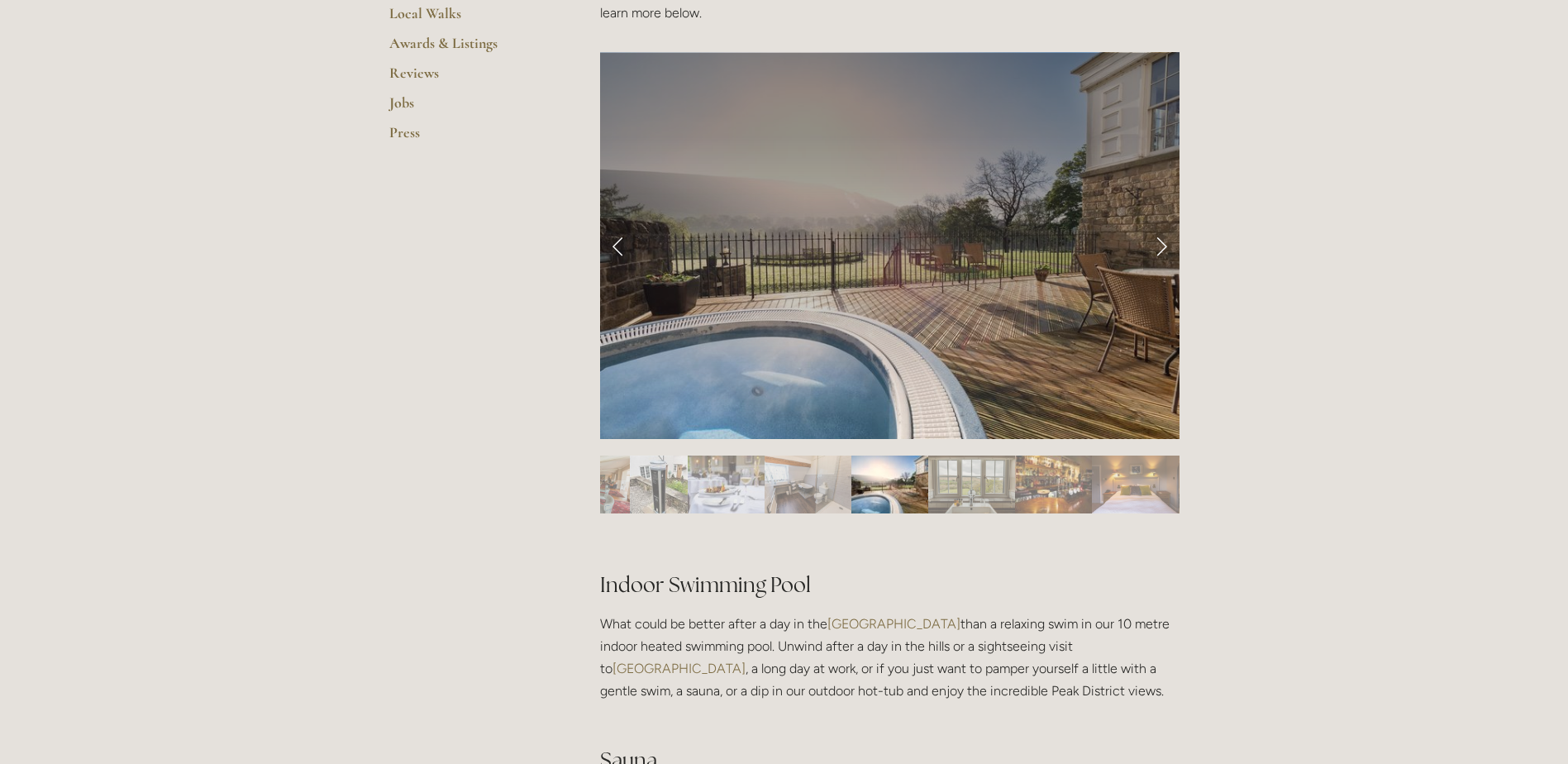
click at [1153, 247] on link "Next Slide" at bounding box center [1161, 246] width 37 height 49
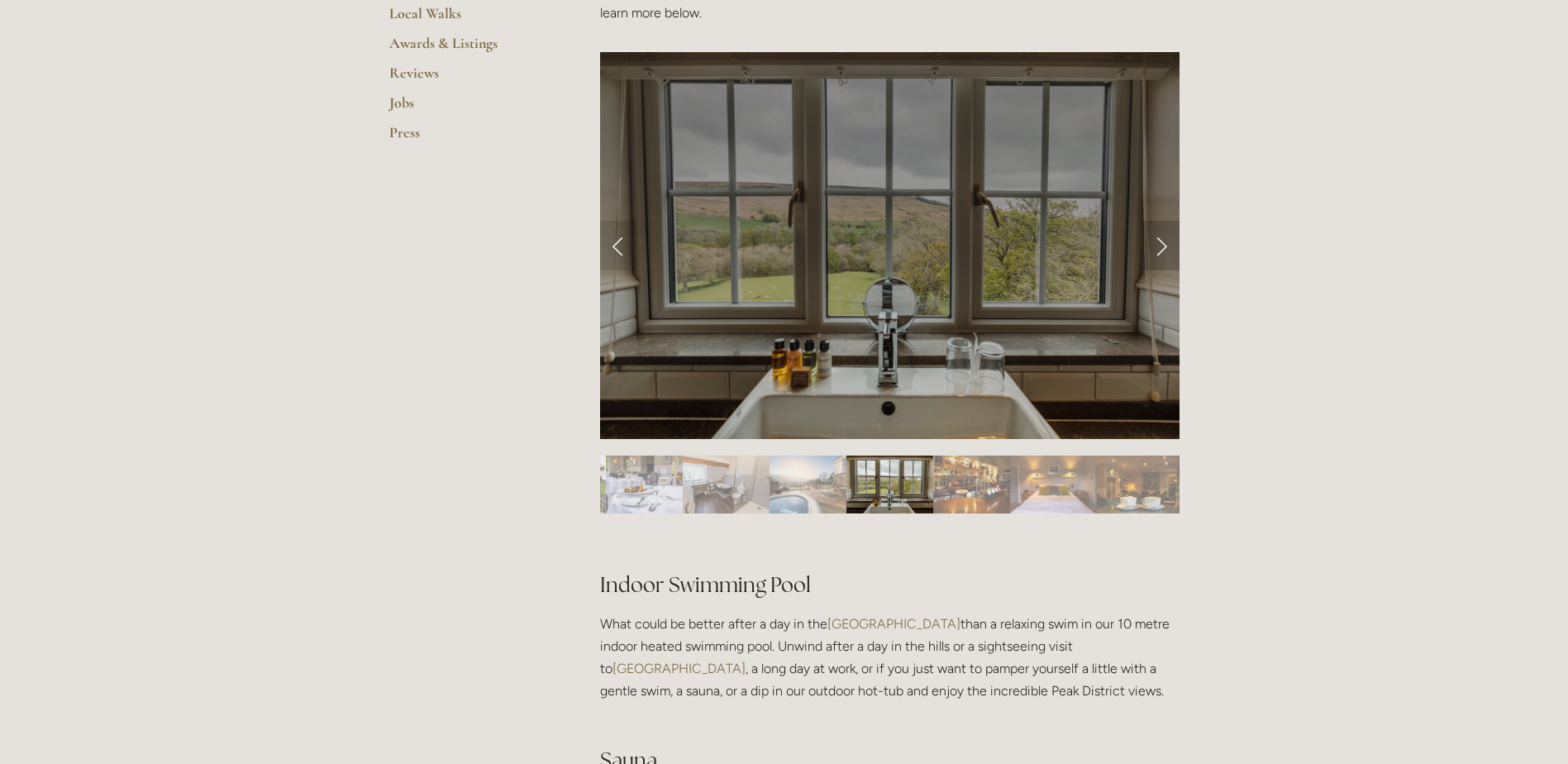
click at [1163, 247] on link "Next Slide" at bounding box center [1161, 246] width 37 height 49
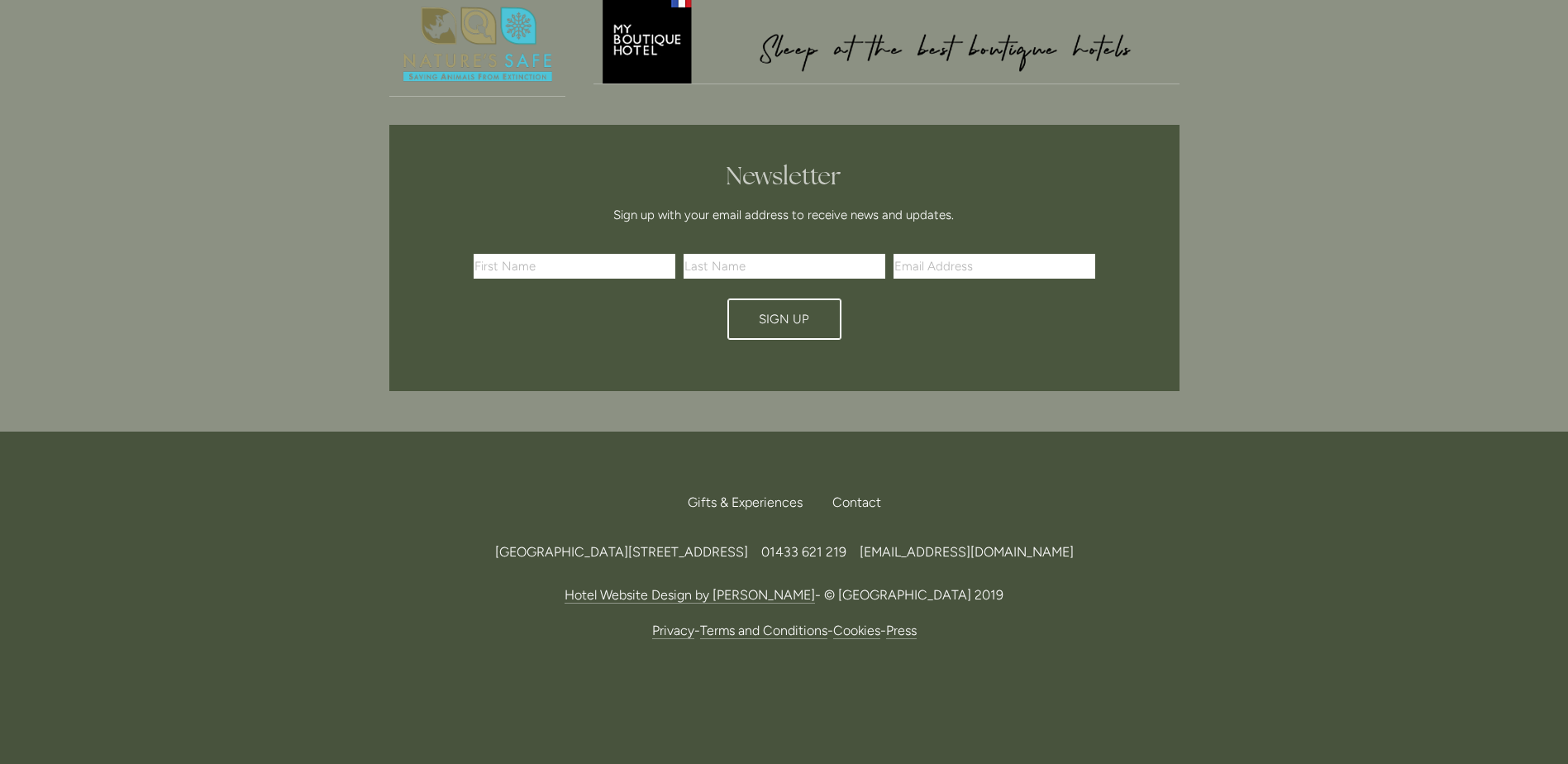
scroll to position [4159, 0]
